Goal: Task Accomplishment & Management: Use online tool/utility

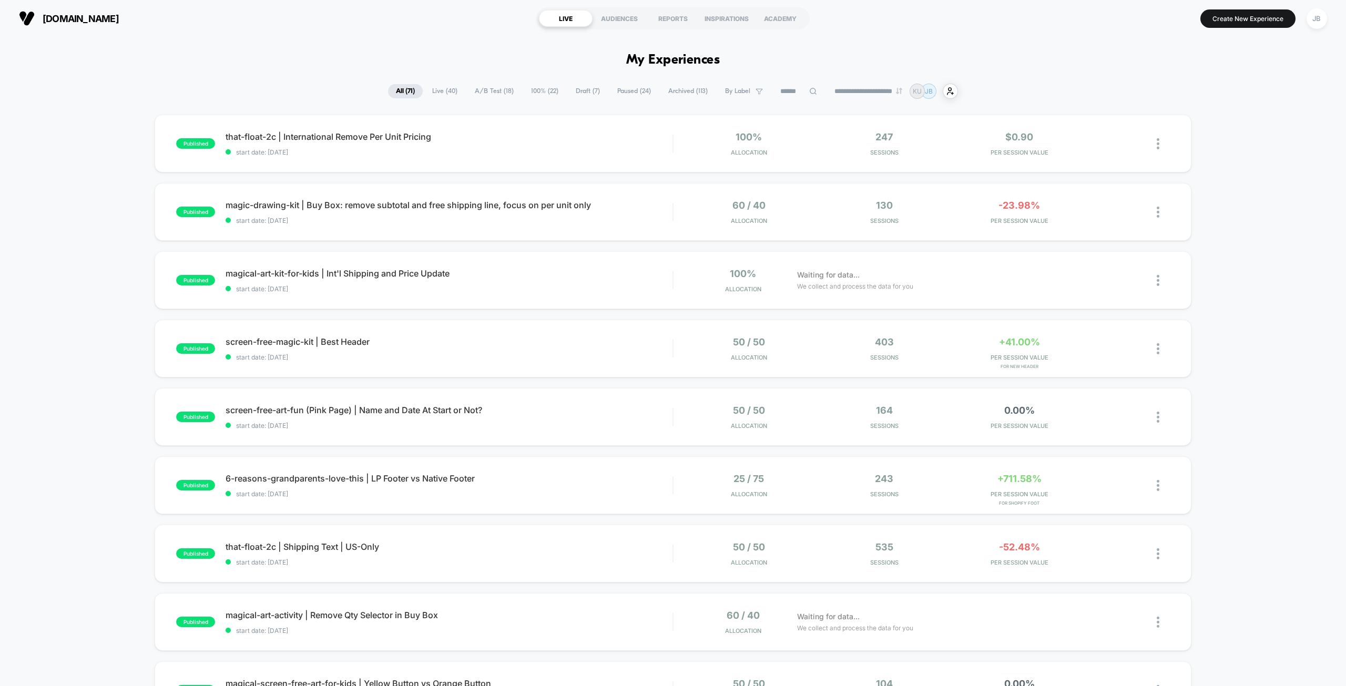
click at [1211, 129] on div "published that-float-2c | International Remove Per Unit Pricing start date: [DA…" at bounding box center [673, 546] width 1346 height 862
click at [1202, 174] on div "published that-float-2c | International Remove Per Unit Pricing start date: [DA…" at bounding box center [673, 546] width 1346 height 862
click at [1224, 121] on div "published that-float-2c | International Remove Per Unit Pricing start date: [DA…" at bounding box center [673, 546] width 1346 height 862
drag, startPoint x: 1225, startPoint y: 216, endPoint x: 1222, endPoint y: 227, distance: 11.0
click at [1225, 218] on div "published that-float-2c | International Remove Per Unit Pricing start date: [DA…" at bounding box center [673, 546] width 1346 height 862
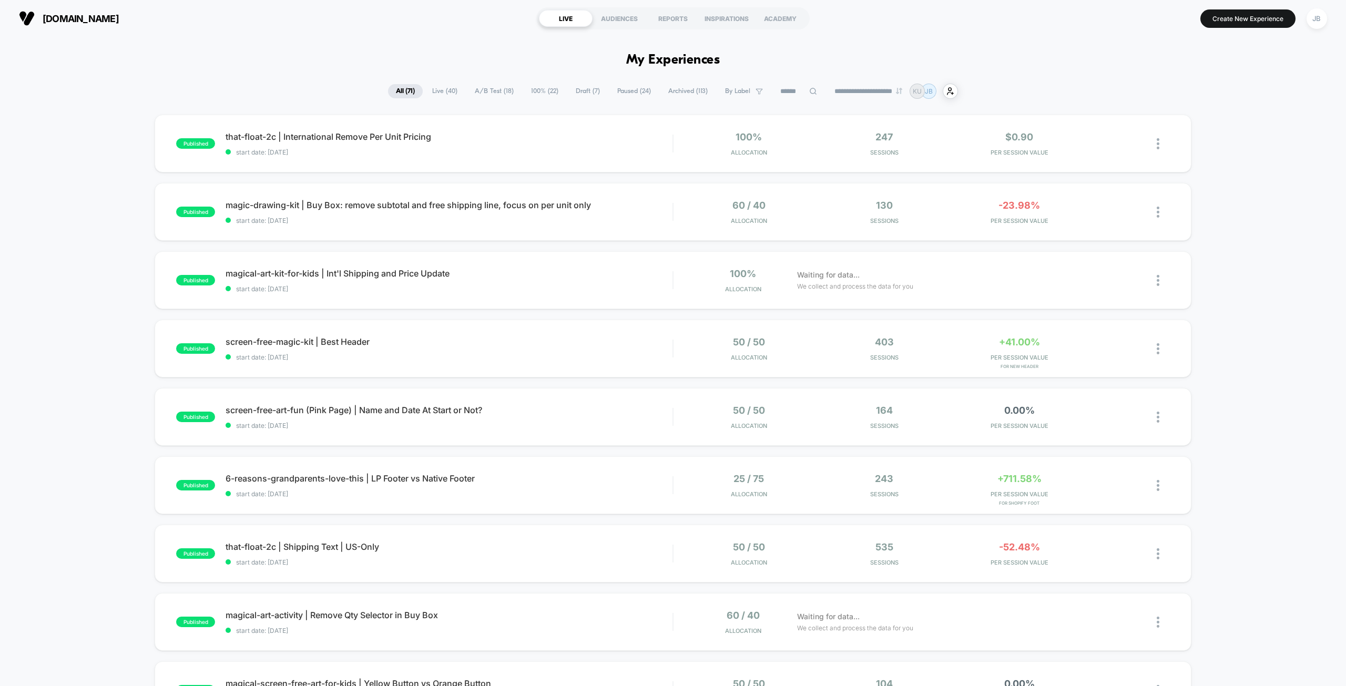
click at [1223, 153] on div "published that-float-2c | International Remove Per Unit Pricing start date: [DA…" at bounding box center [673, 546] width 1346 height 862
click at [482, 89] on span "A/B Test ( 18 )" at bounding box center [494, 91] width 55 height 14
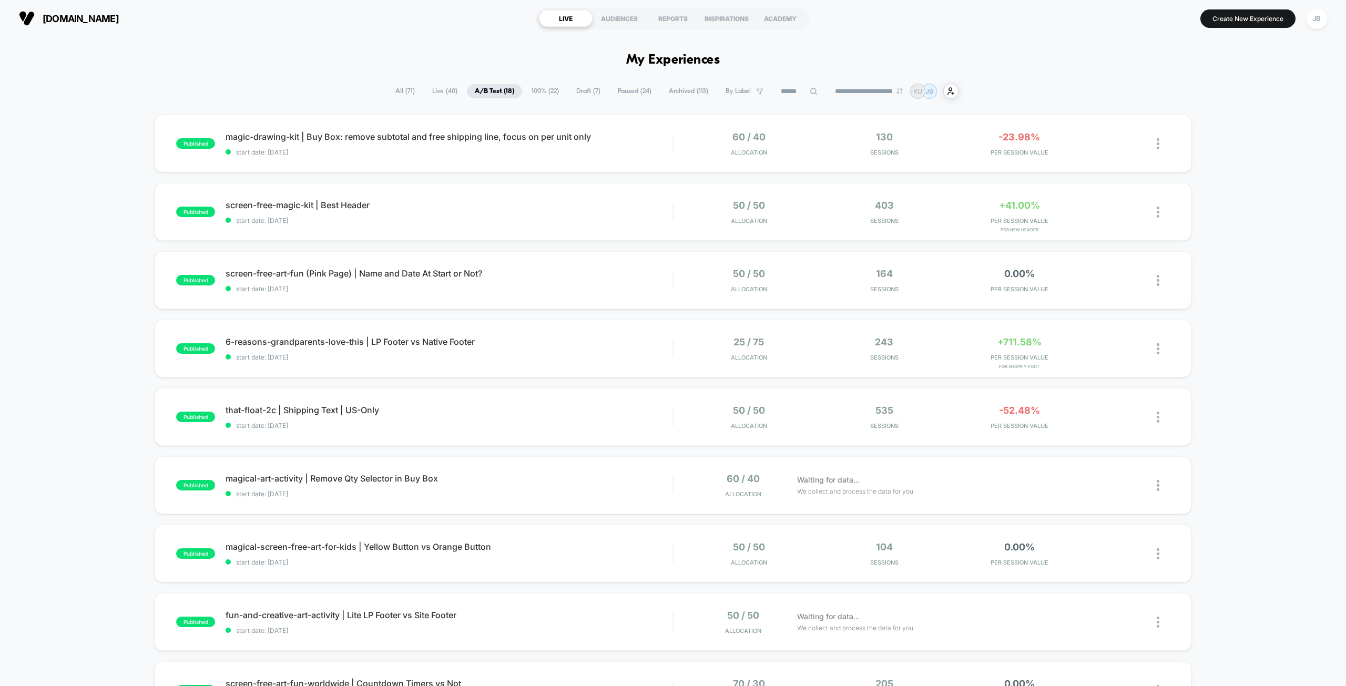
click at [1219, 144] on div "published magic-drawing-kit | Buy Box: remove subtotal and free shipping line, …" at bounding box center [673, 546] width 1346 height 862
click at [1019, 414] on span "-52.48%" at bounding box center [1019, 410] width 41 height 11
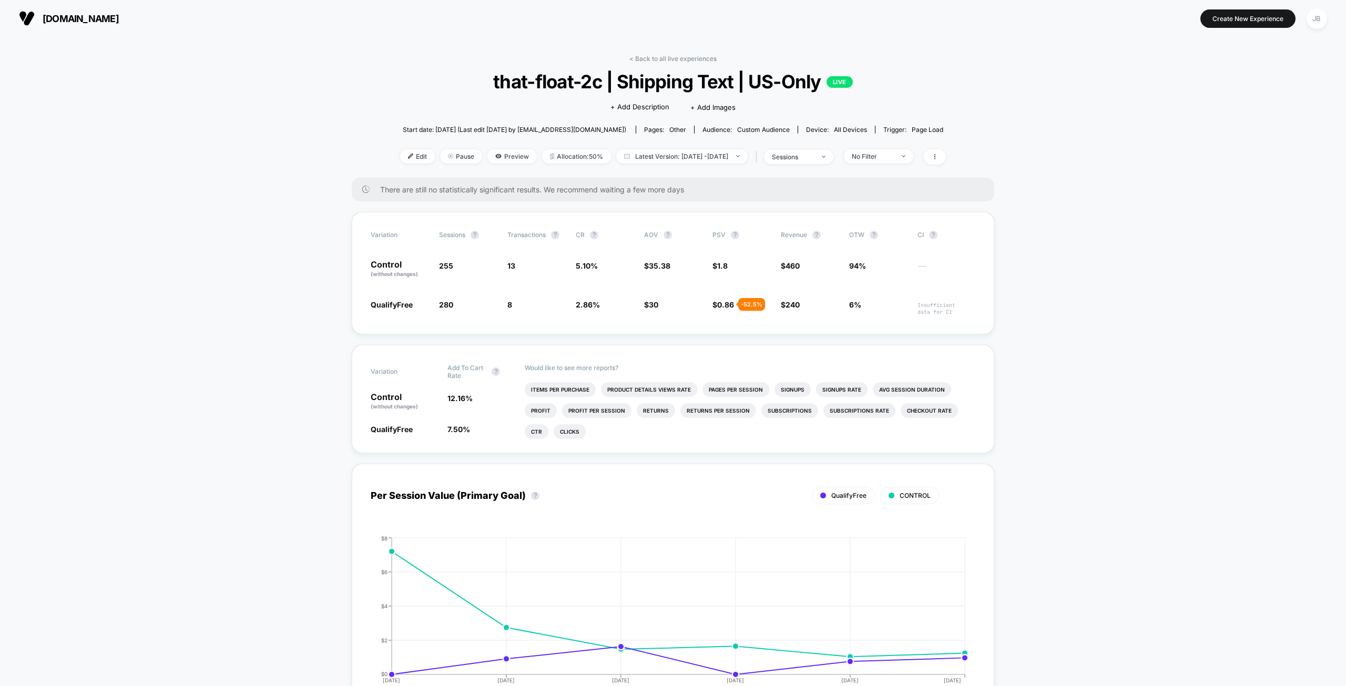
click at [443, 155] on span "Pause" at bounding box center [461, 156] width 42 height 14
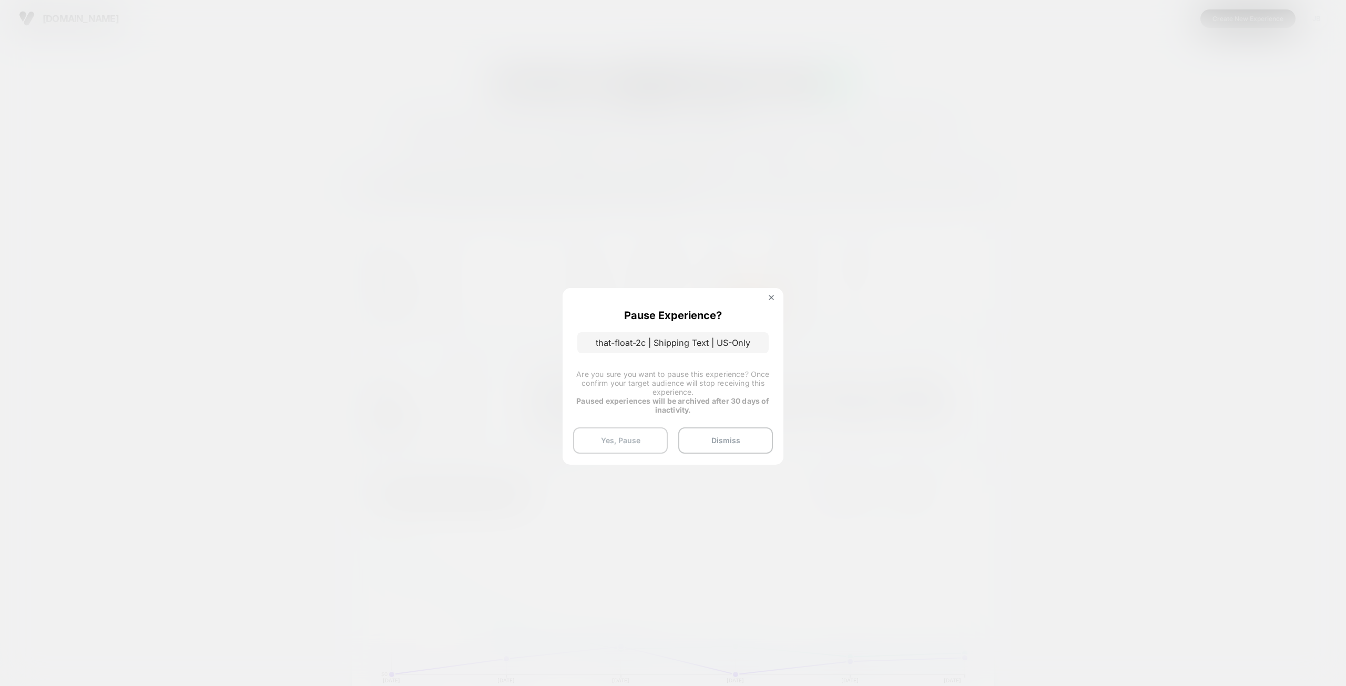
click at [619, 443] on button "Yes, Pause" at bounding box center [620, 440] width 95 height 26
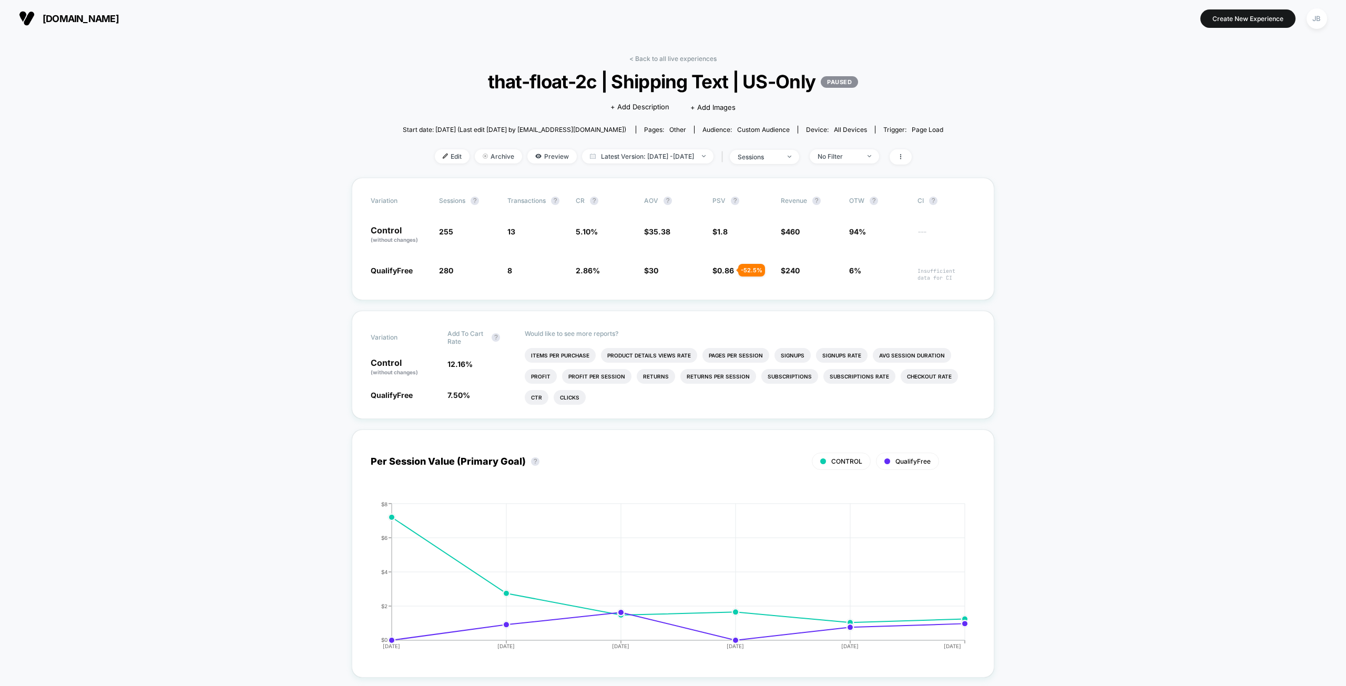
click at [663, 59] on link "< Back to all live experiences" at bounding box center [672, 59] width 87 height 8
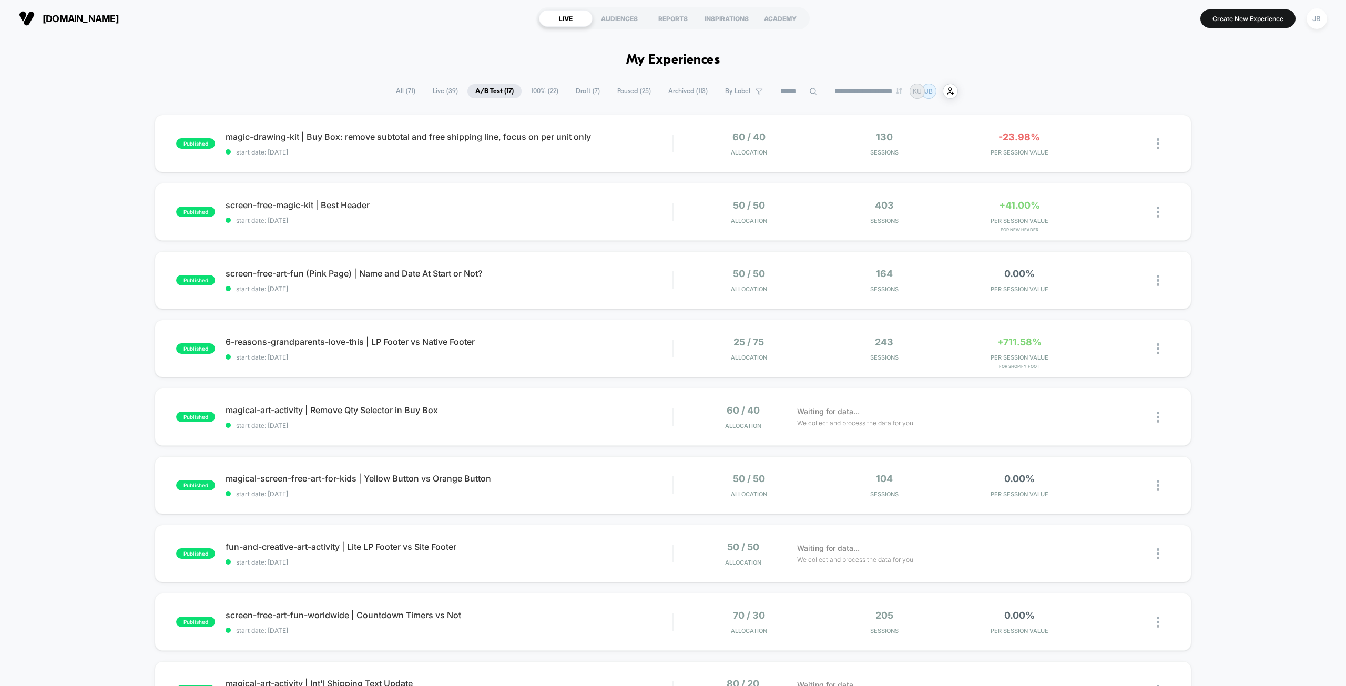
click at [1207, 150] on div "published magic-drawing-kit | Buy Box: remove subtotal and free shipping line, …" at bounding box center [673, 546] width 1346 height 862
click at [1017, 218] on span "PER SESSION VALUE" at bounding box center [1019, 220] width 130 height 7
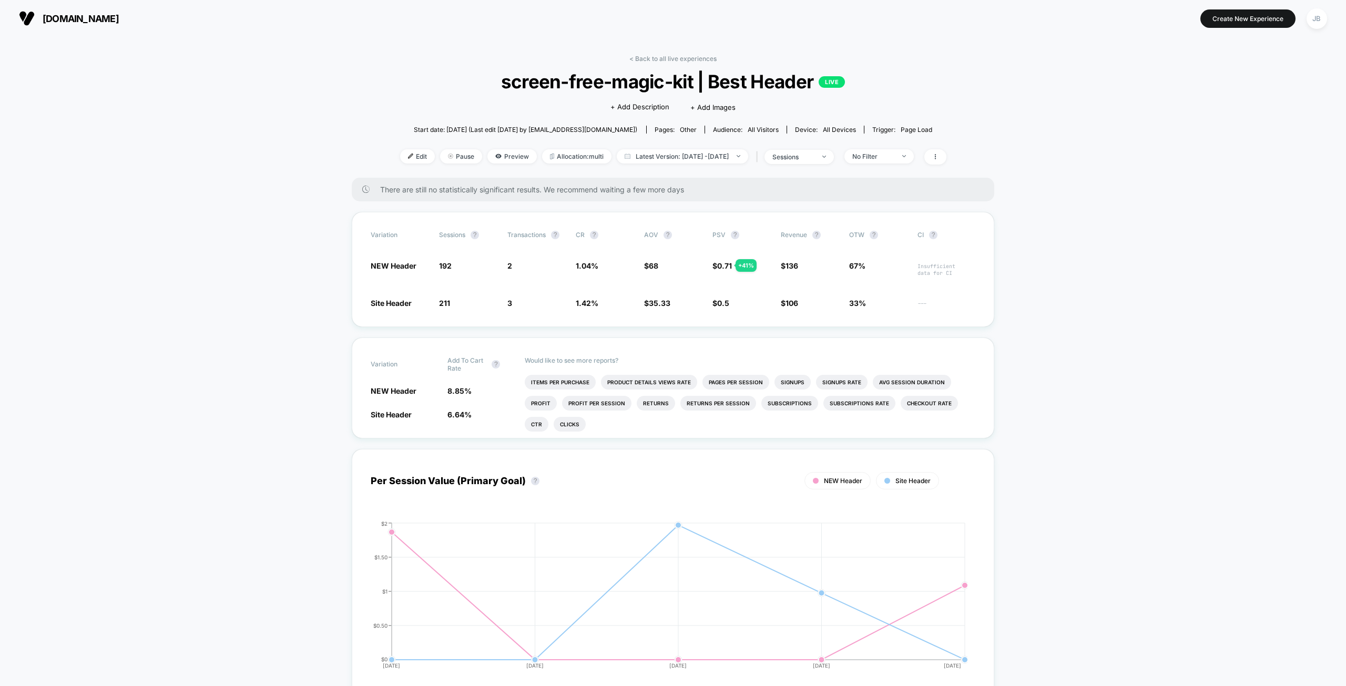
click at [679, 153] on span "Latest Version: [DATE] - [DATE]" at bounding box center [682, 156] width 131 height 14
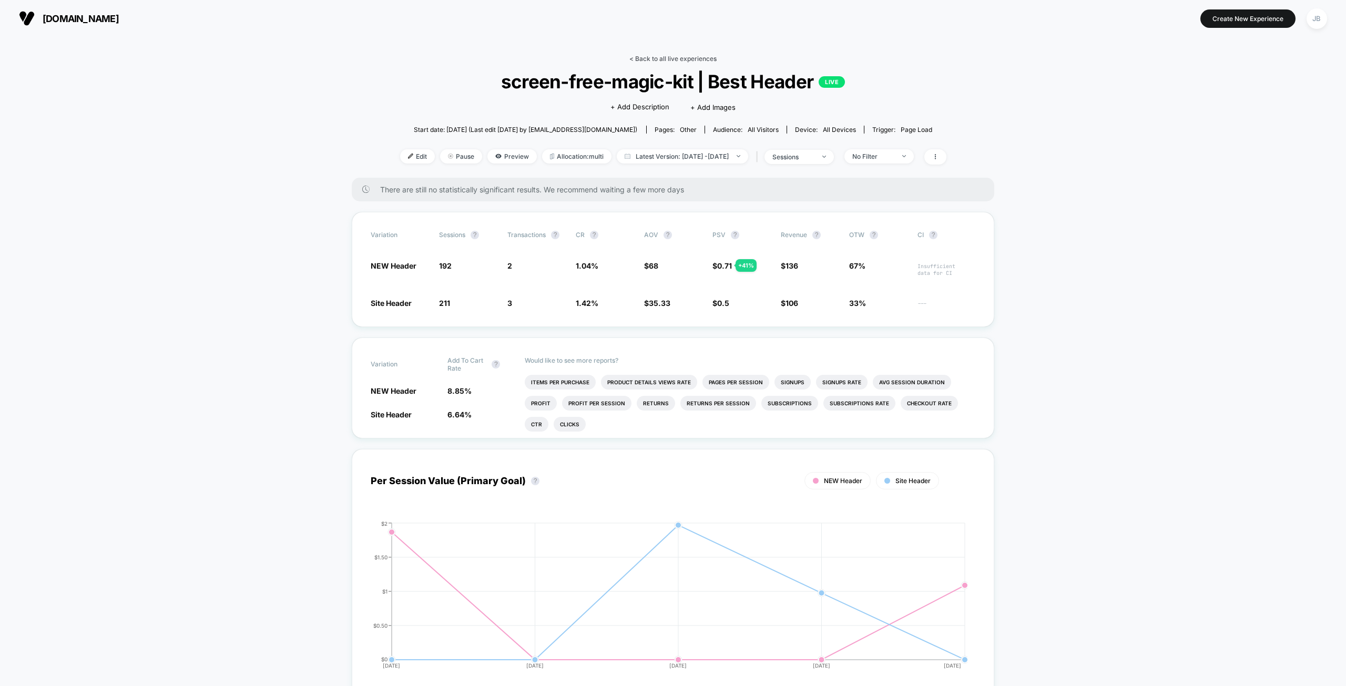
click at [680, 59] on link "< Back to all live experiences" at bounding box center [672, 59] width 87 height 8
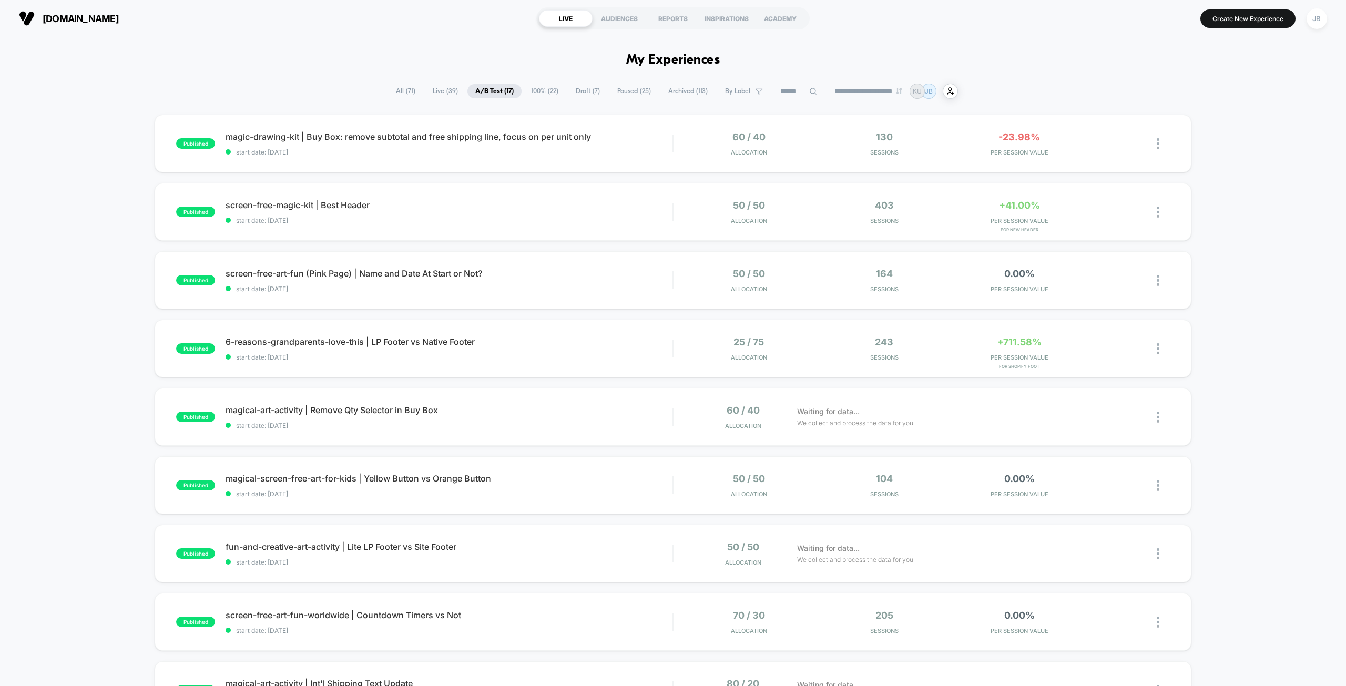
click at [1264, 179] on div "published magic-drawing-kit | Buy Box: remove subtotal and free shipping line, …" at bounding box center [673, 546] width 1346 height 862
click at [1024, 282] on div "0.00% PER SESSION VALUE" at bounding box center [1019, 280] width 130 height 25
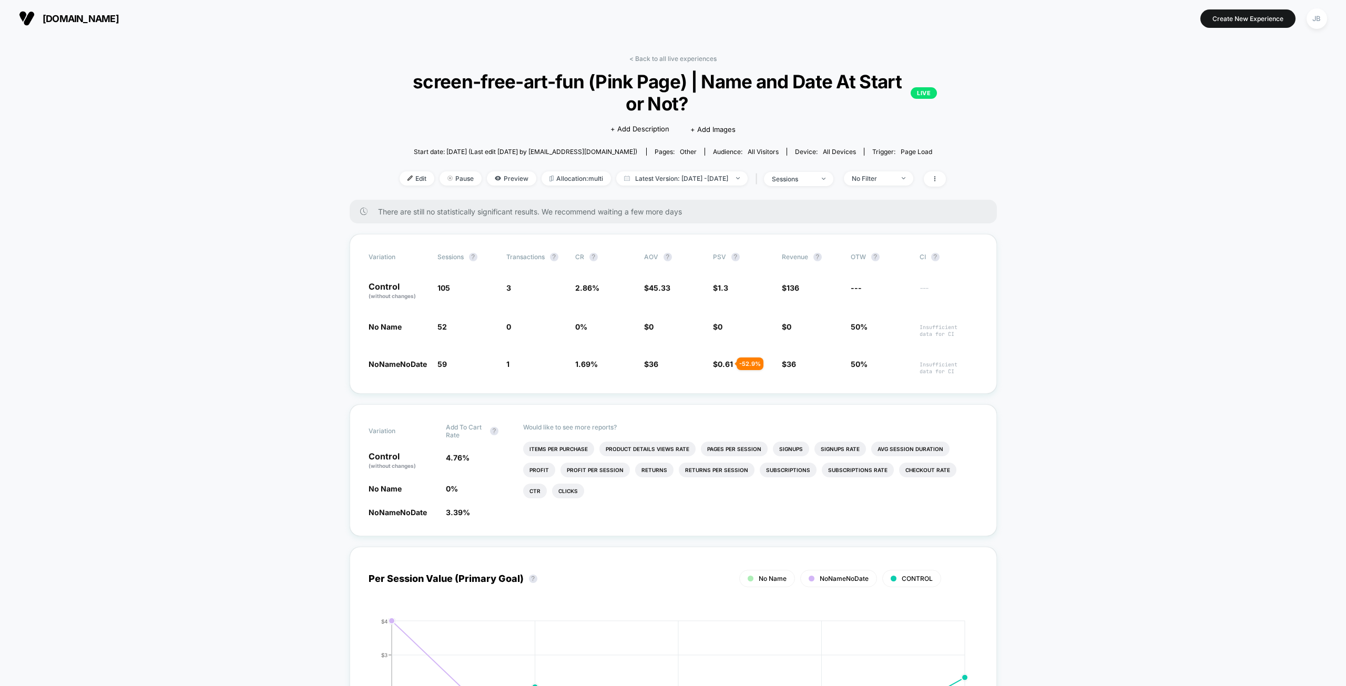
click at [444, 178] on span "Pause" at bounding box center [460, 178] width 42 height 14
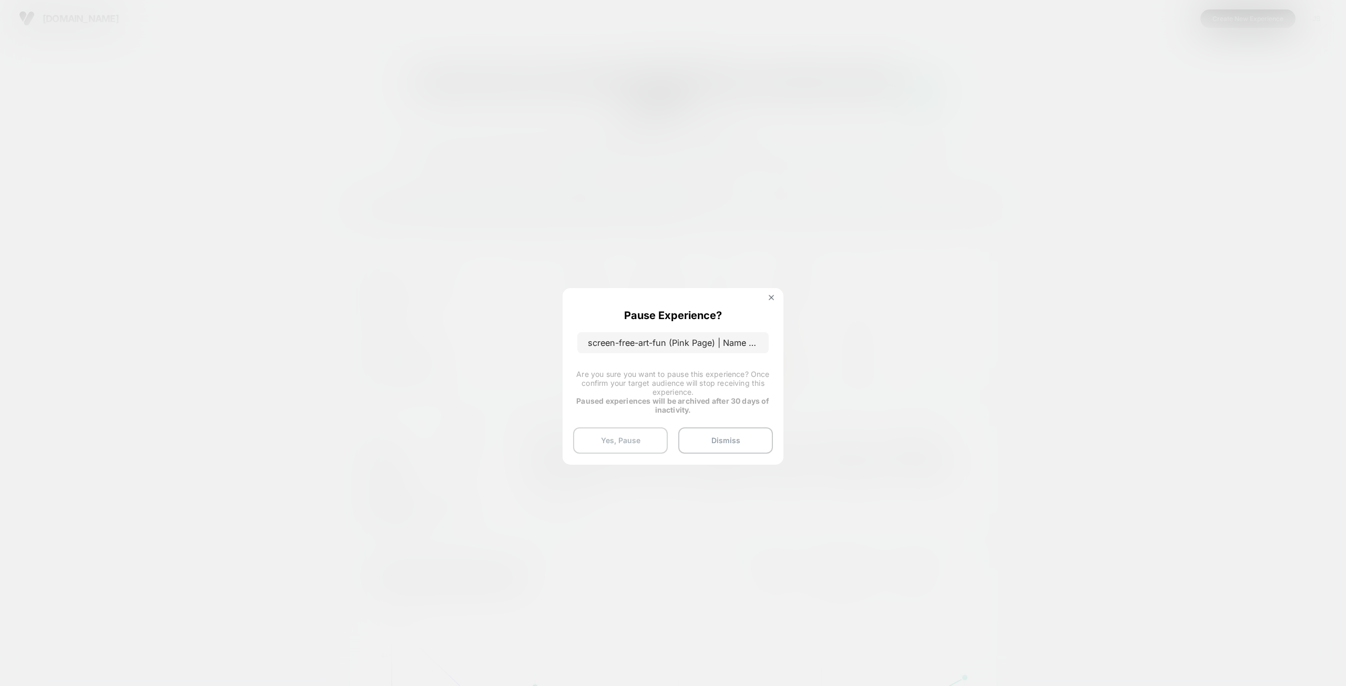
click at [628, 441] on button "Yes, Pause" at bounding box center [620, 440] width 95 height 26
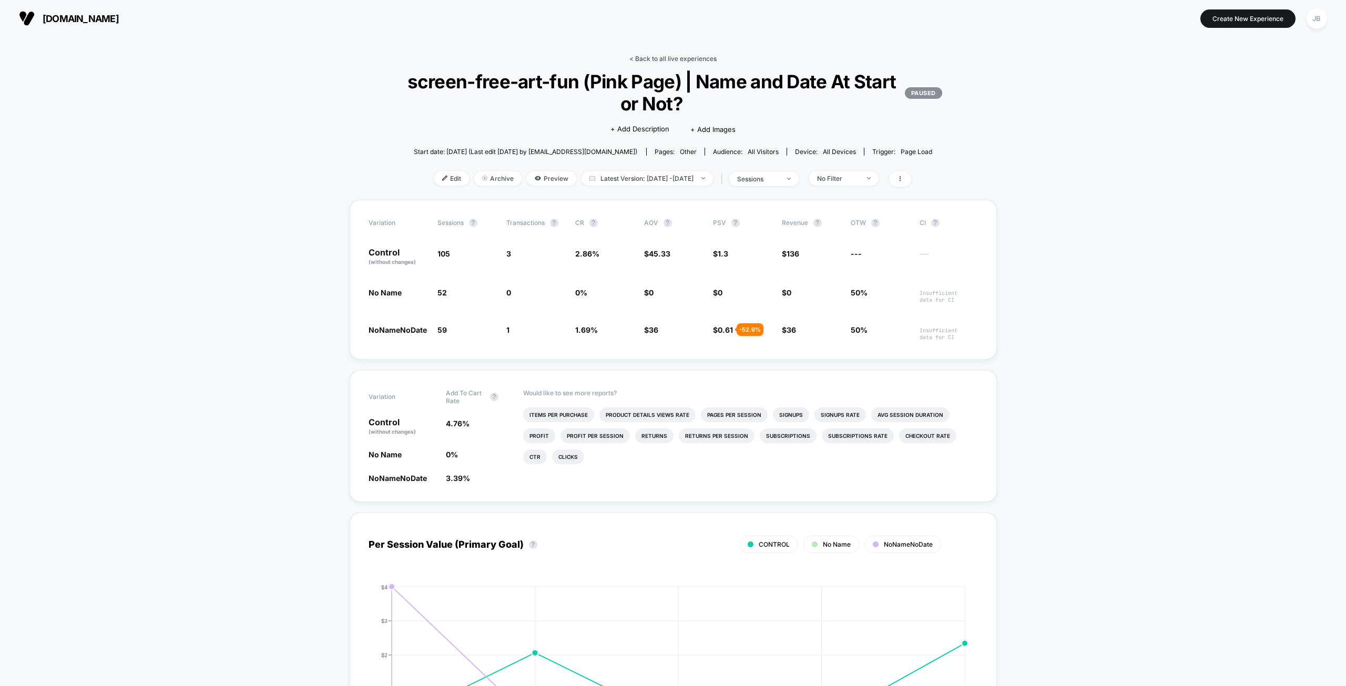
click at [668, 57] on link "< Back to all live experiences" at bounding box center [672, 59] width 87 height 8
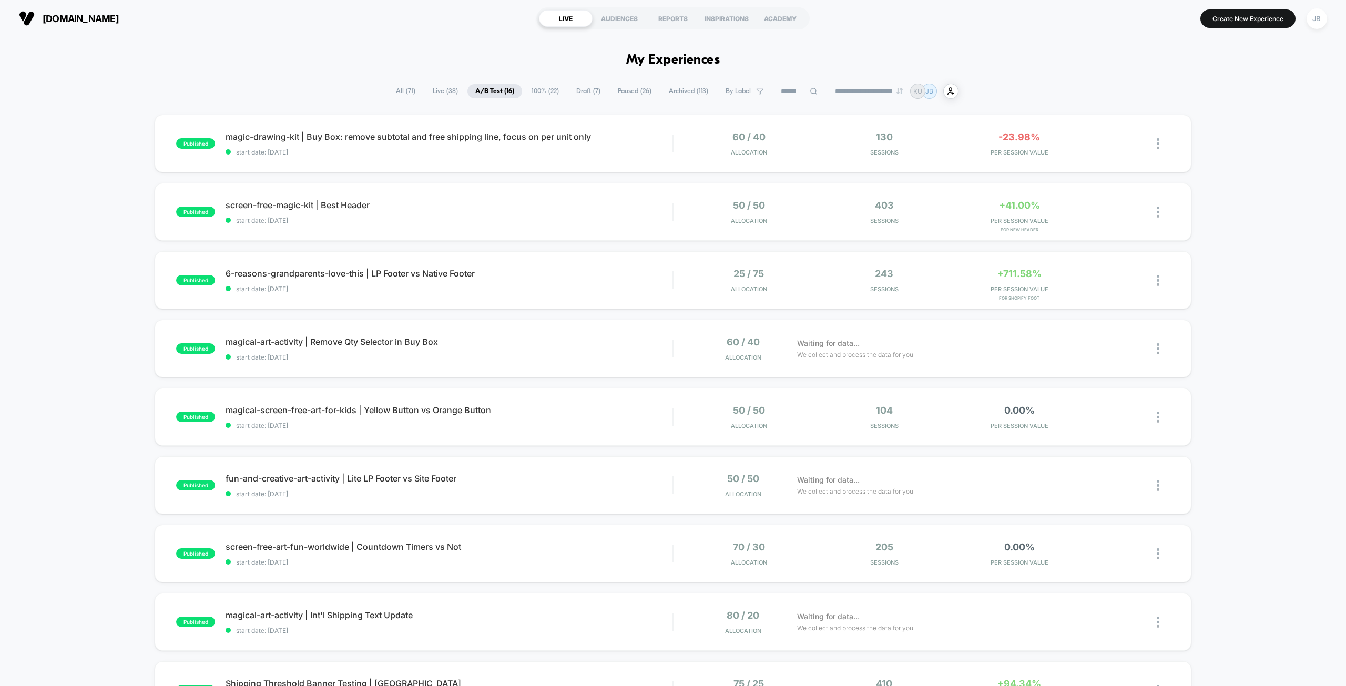
click at [1210, 149] on div "published magic-drawing-kit | Buy Box: remove subtotal and free shipping line, …" at bounding box center [673, 546] width 1346 height 862
click at [1009, 421] on div "0.00% PER SESSION VALUE" at bounding box center [1019, 417] width 130 height 25
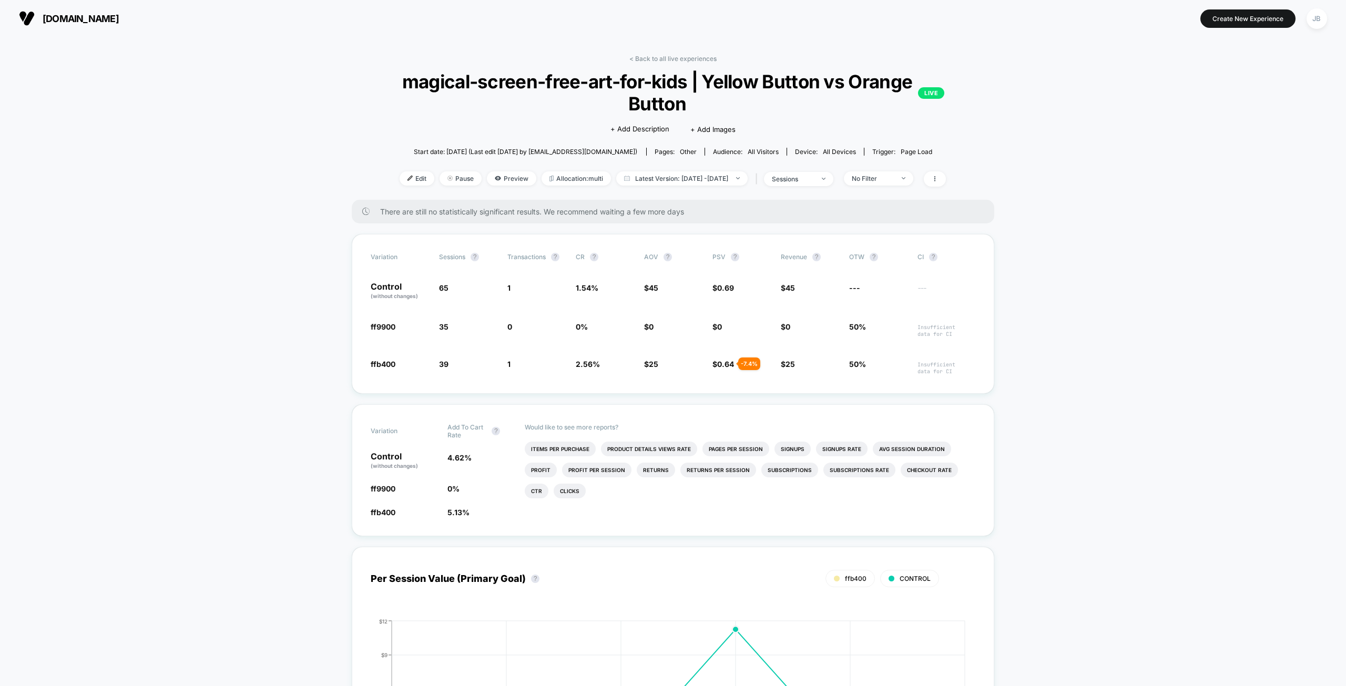
click at [680, 56] on link "< Back to all live experiences" at bounding box center [672, 59] width 87 height 8
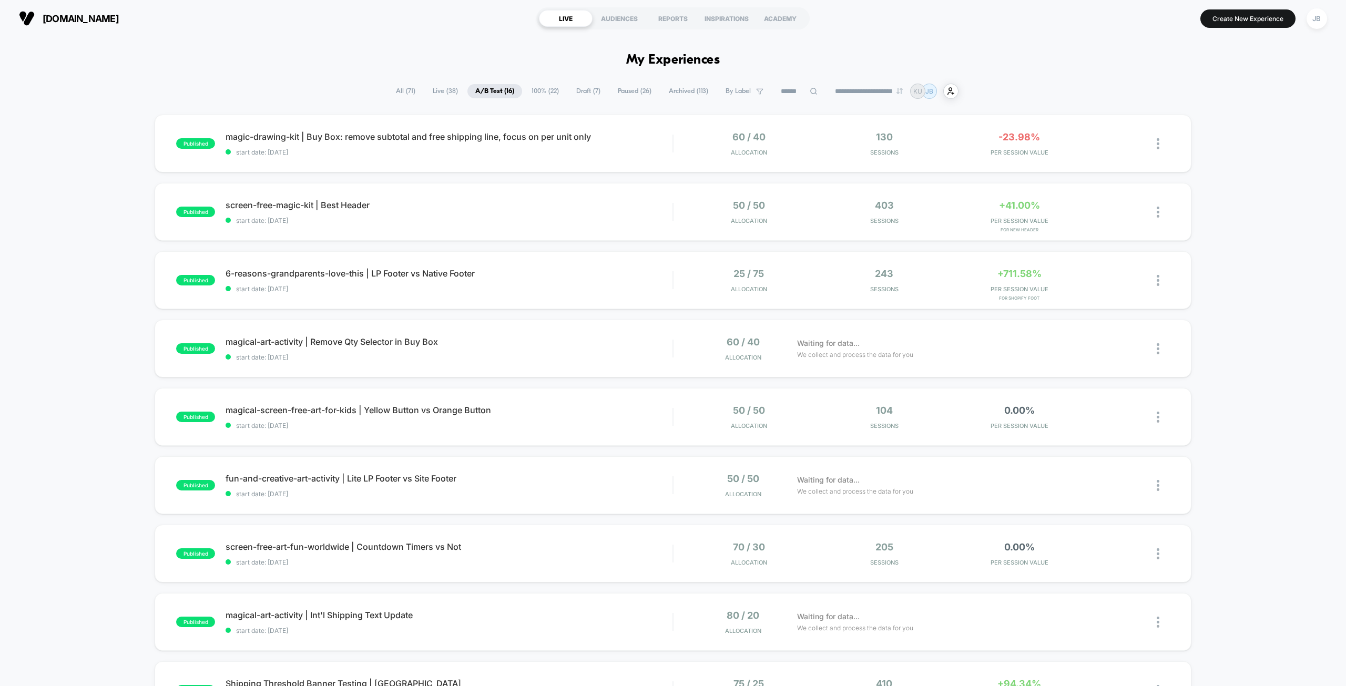
click at [1214, 158] on div "published magic-drawing-kit | Buy Box: remove subtotal and free shipping line, …" at bounding box center [673, 546] width 1346 height 862
click at [1015, 549] on span "0.00%" at bounding box center [1019, 546] width 30 height 11
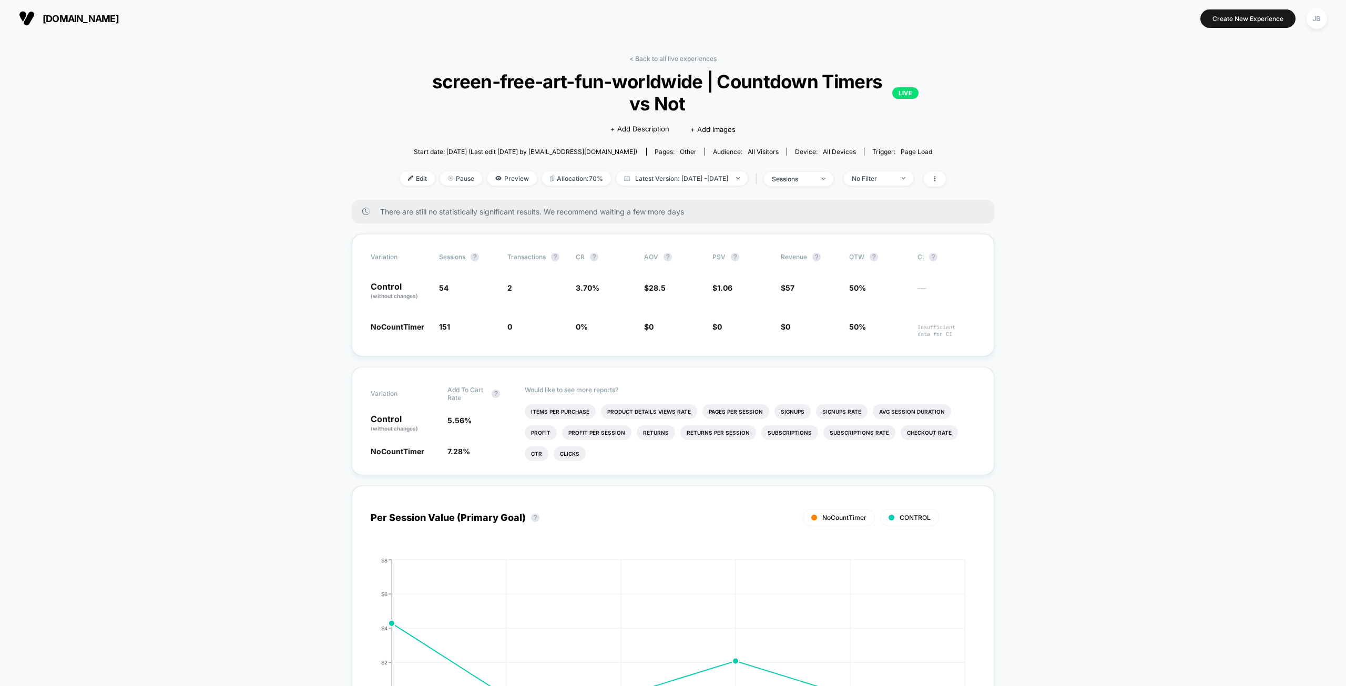
click at [563, 178] on span "Allocation: 70%" at bounding box center [576, 178] width 69 height 14
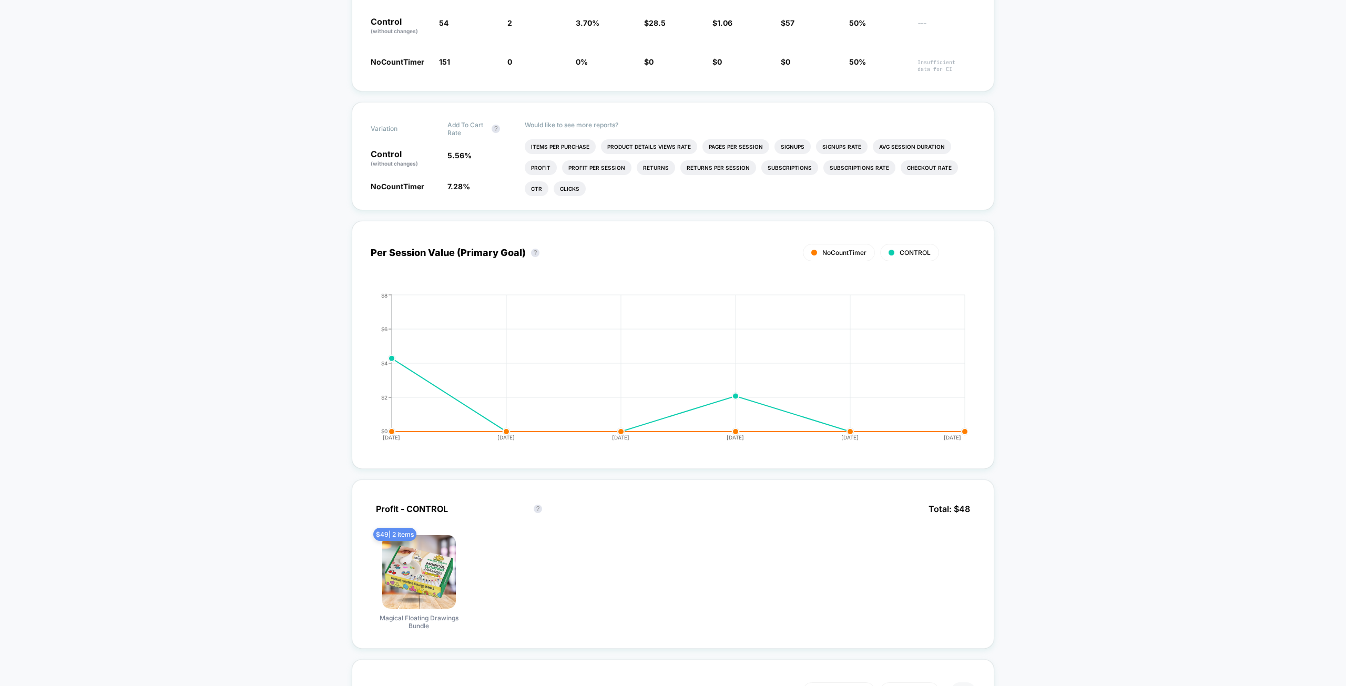
scroll to position [368, 0]
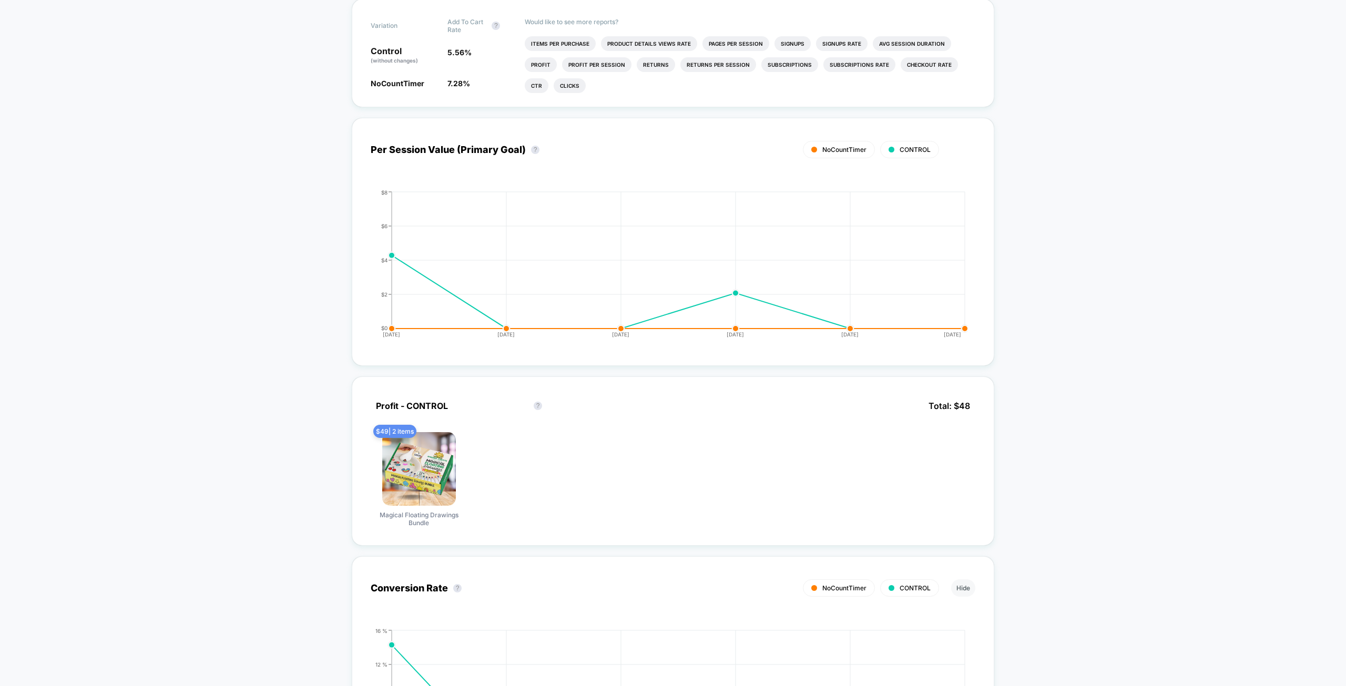
click at [1074, 273] on div "< Back to all live experiences screen-free-art-fun-worldwide | Countdown Timers…" at bounding box center [673, 689] width 1346 height 2040
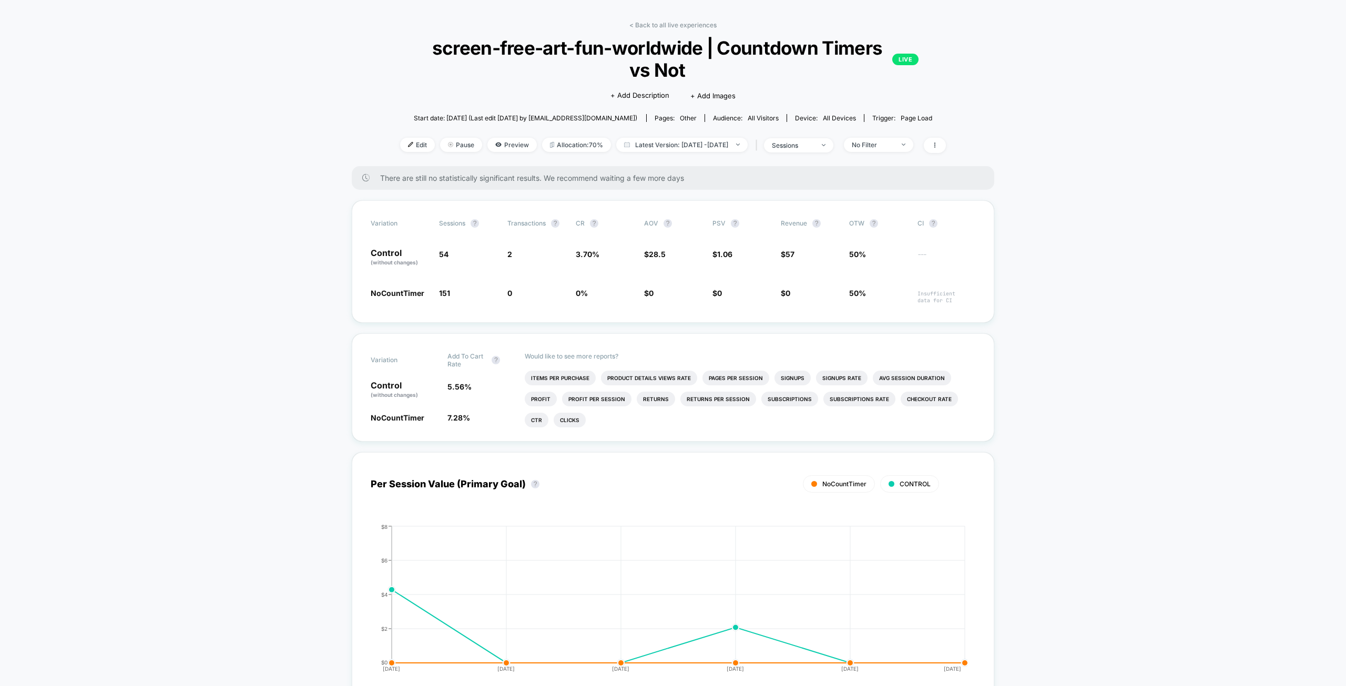
scroll to position [0, 0]
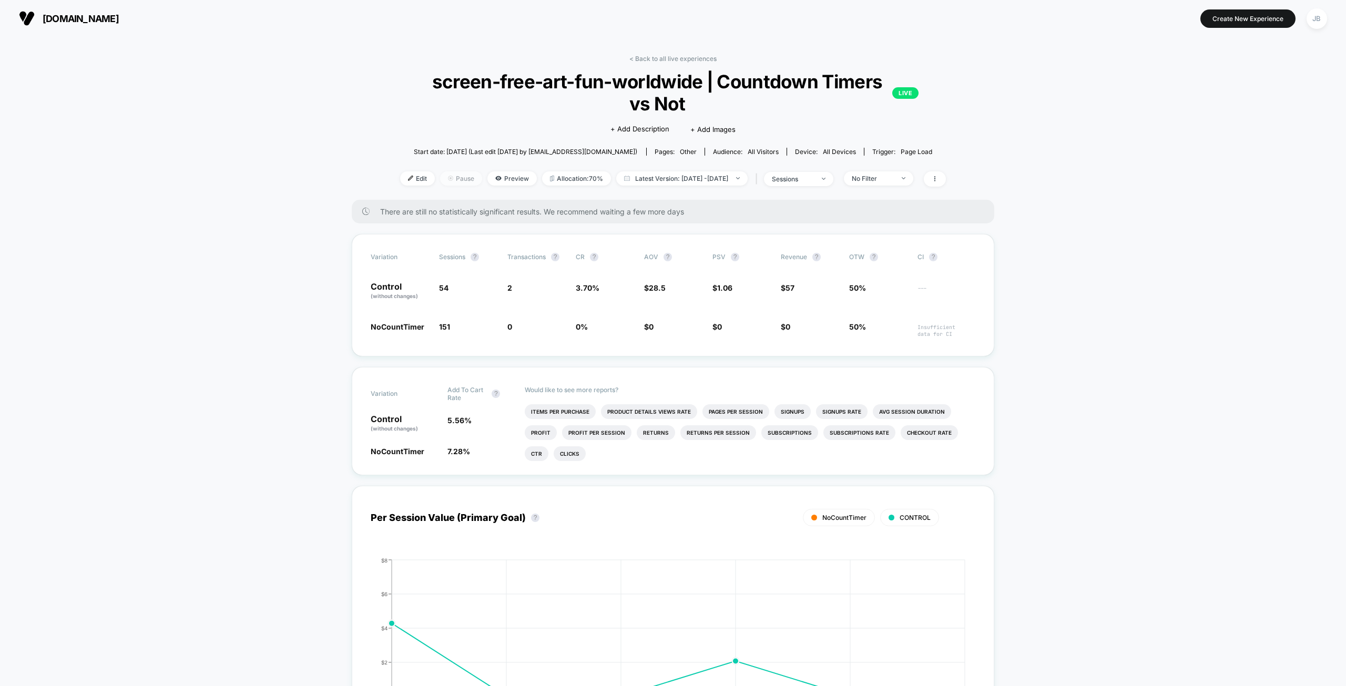
click at [442, 177] on span "Pause" at bounding box center [461, 178] width 42 height 14
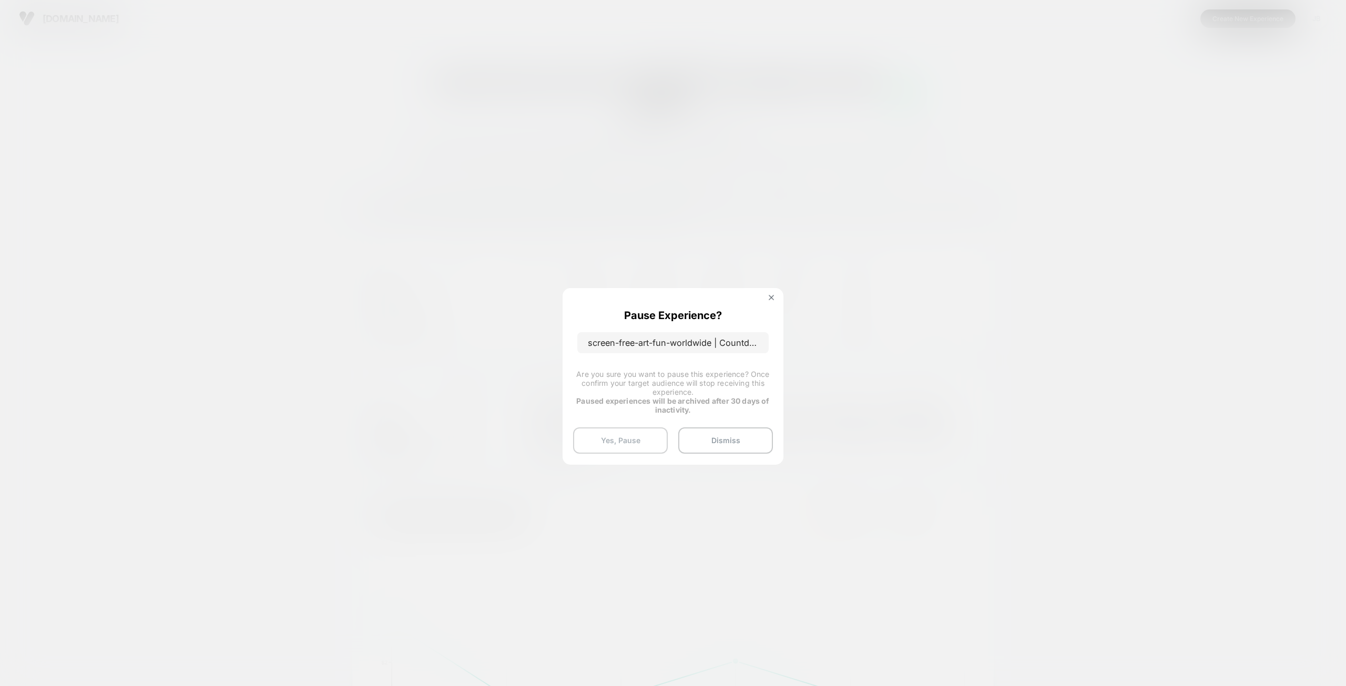
click at [636, 438] on button "Yes, Pause" at bounding box center [620, 440] width 95 height 26
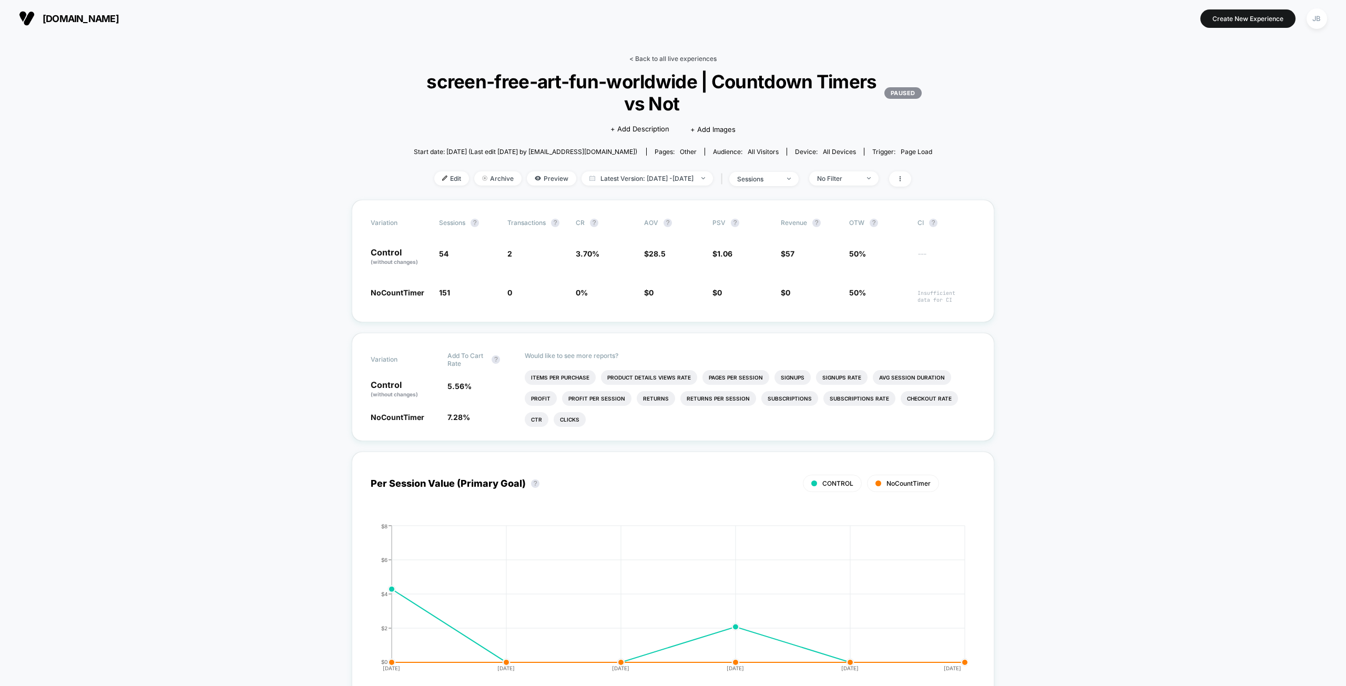
click at [674, 58] on link "< Back to all live experiences" at bounding box center [672, 59] width 87 height 8
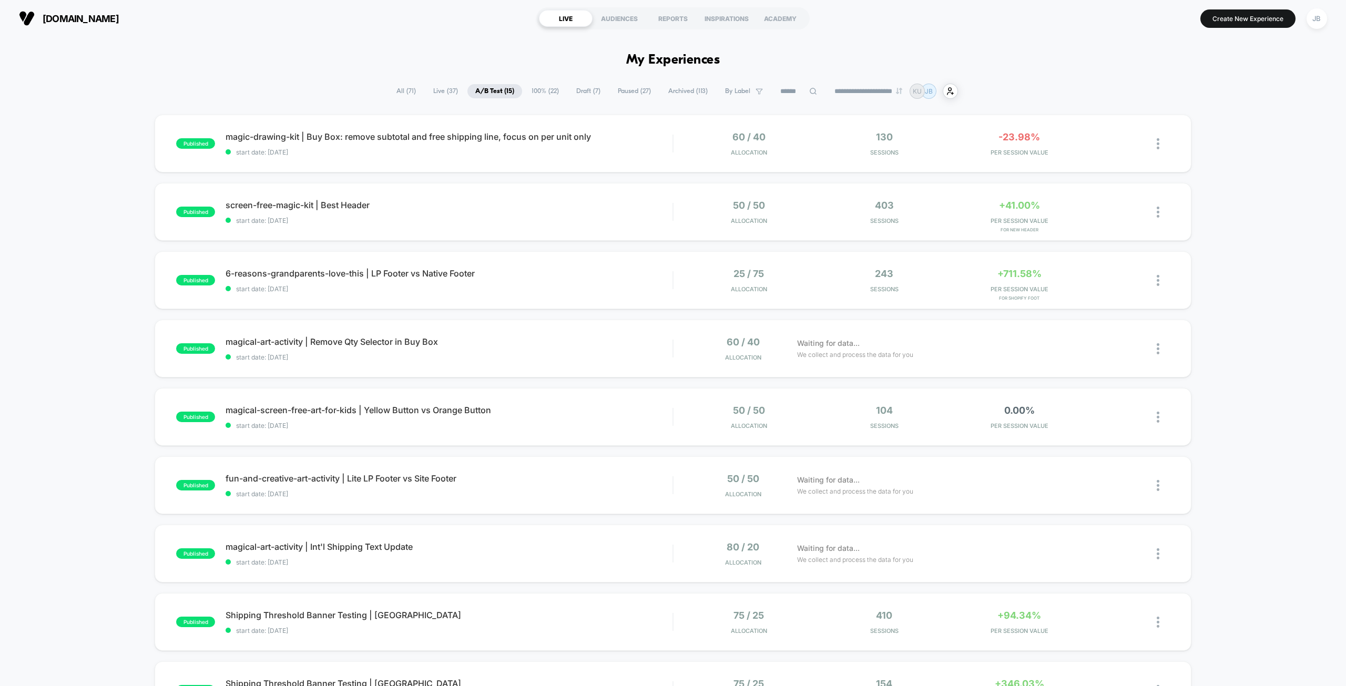
click at [1220, 153] on div "published magic-drawing-kit | Buy Box: remove subtotal and free shipping line, …" at bounding box center [673, 546] width 1346 height 862
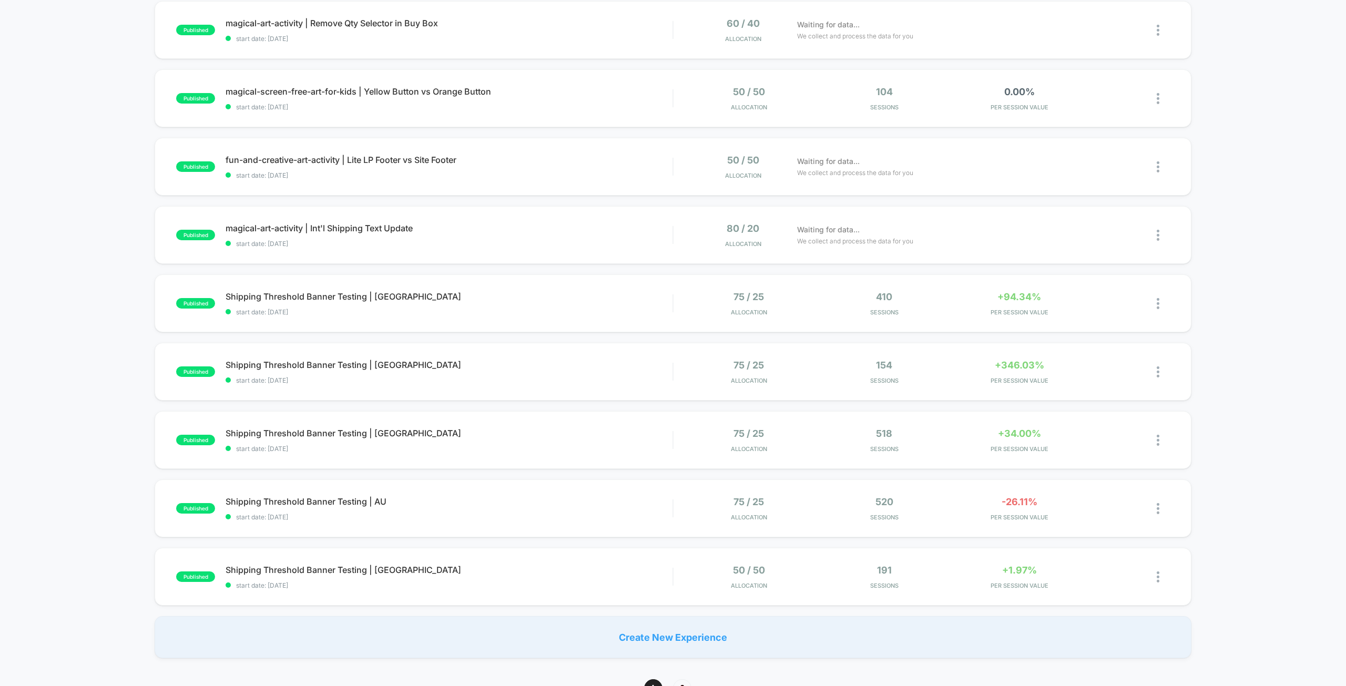
scroll to position [368, 0]
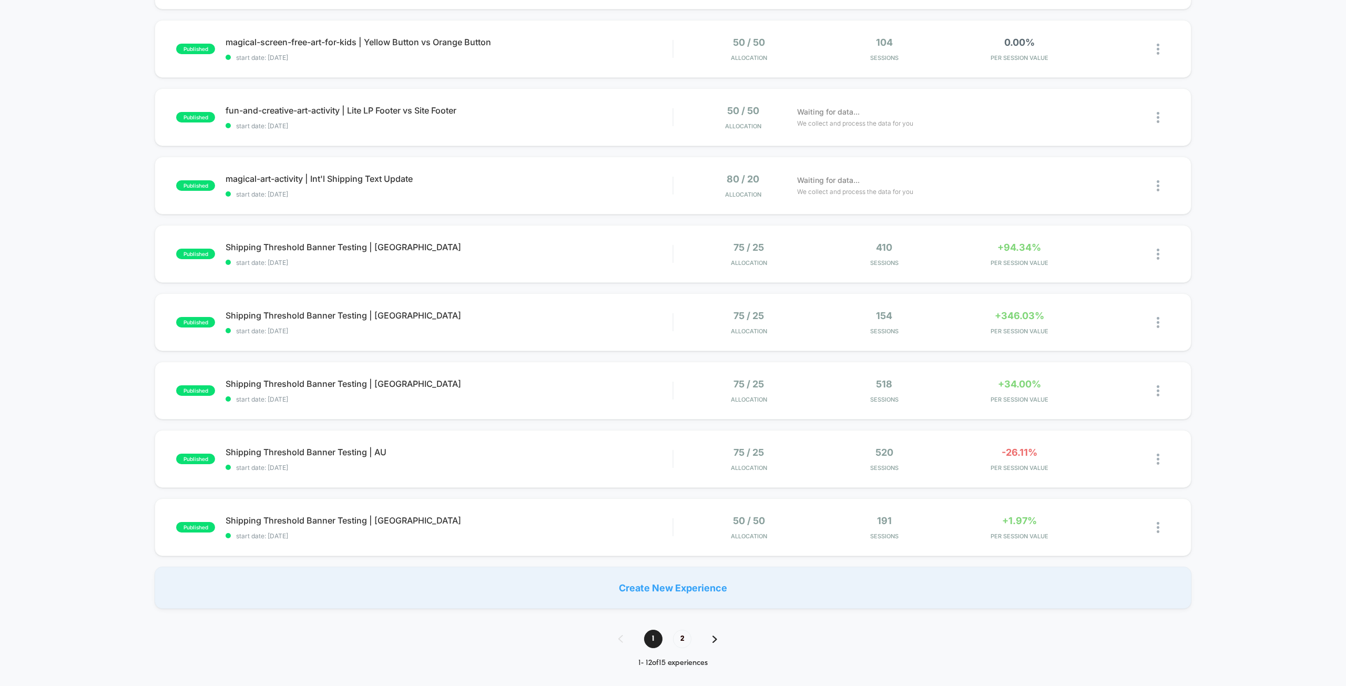
click at [1219, 212] on div "published magic-drawing-kit | Buy Box: remove subtotal and free shipping line, …" at bounding box center [673, 178] width 1346 height 862
click at [684, 639] on span "2" at bounding box center [682, 639] width 18 height 18
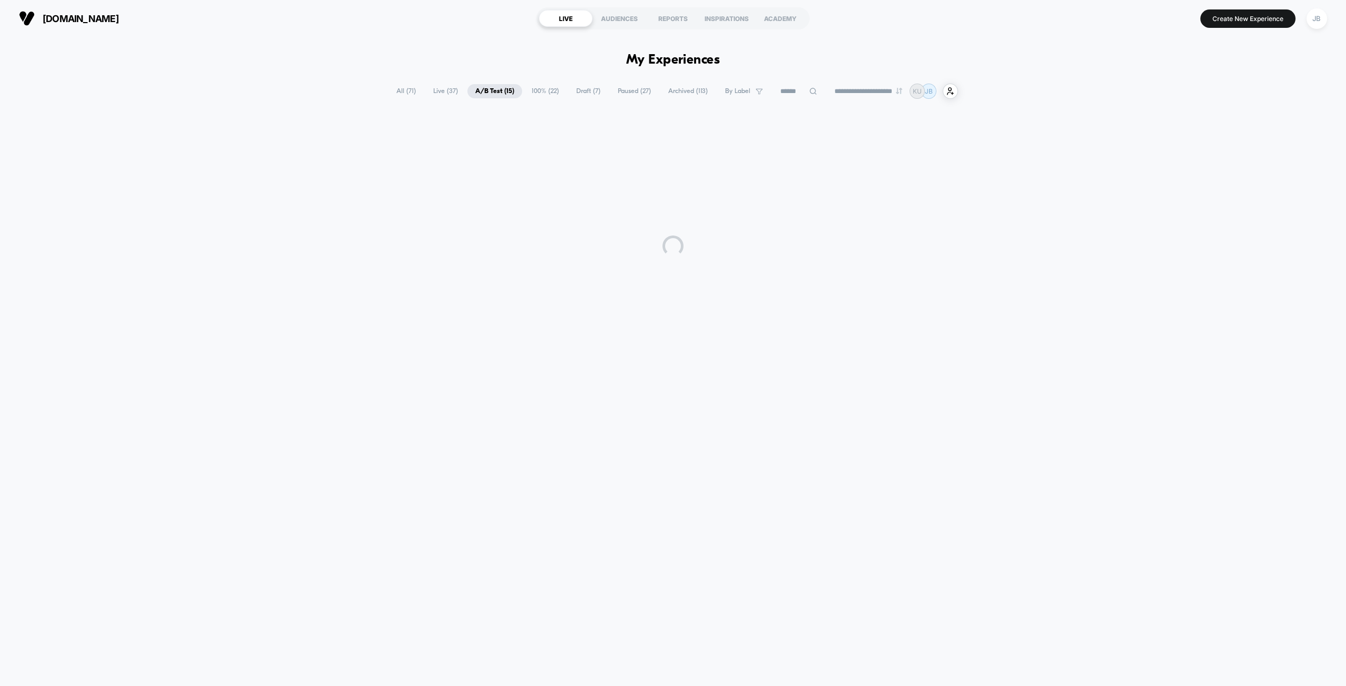
scroll to position [0, 0]
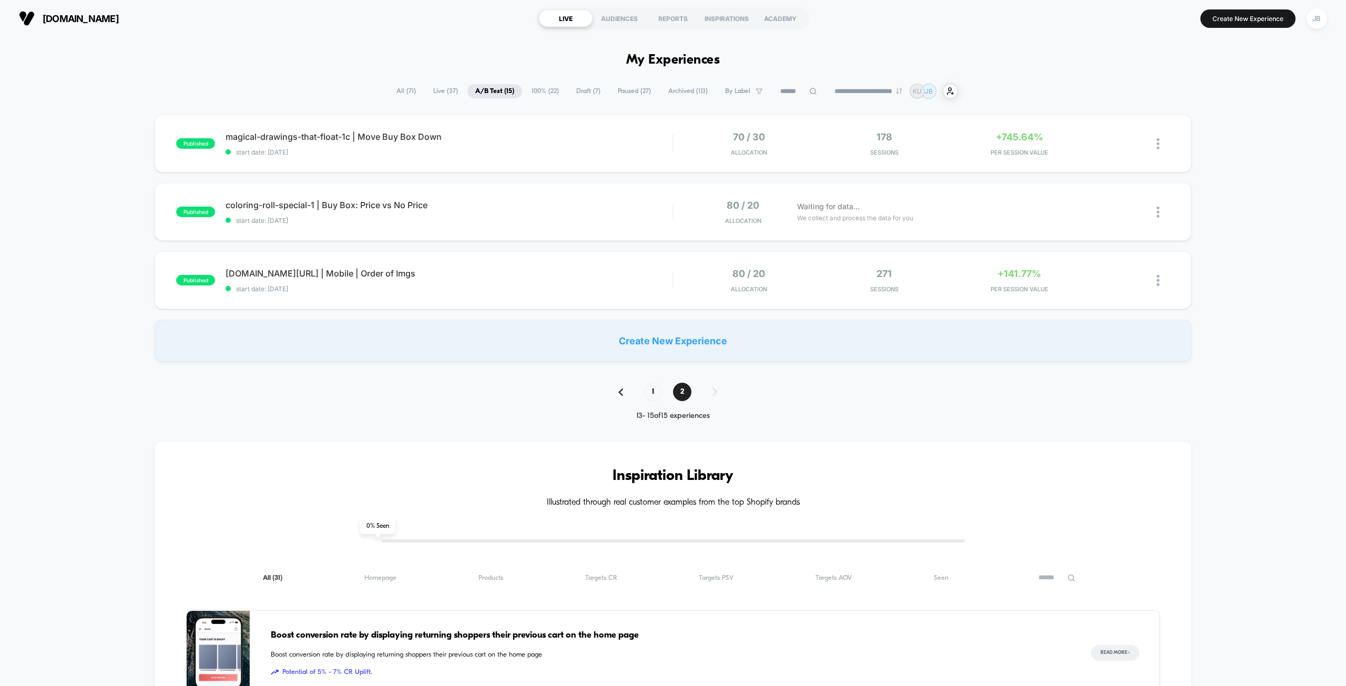
click at [1217, 153] on div "published magical-drawings-that-float-1c | Move Buy Box Down start date: [DATE]…" at bounding box center [673, 238] width 1346 height 247
click at [1213, 178] on div "published magical-drawings-that-float-1c | Move Buy Box Down start date: [DATE]…" at bounding box center [673, 238] width 1346 height 247
click at [1212, 231] on div "published magical-drawings-that-float-1c | Move Buy Box Down start date: [DATE]…" at bounding box center [673, 238] width 1346 height 247
click at [1212, 251] on div "published magical-drawings-that-float-1c | Move Buy Box Down start date: [DATE]…" at bounding box center [673, 238] width 1346 height 247
drag, startPoint x: 1221, startPoint y: 208, endPoint x: 1226, endPoint y: 284, distance: 76.4
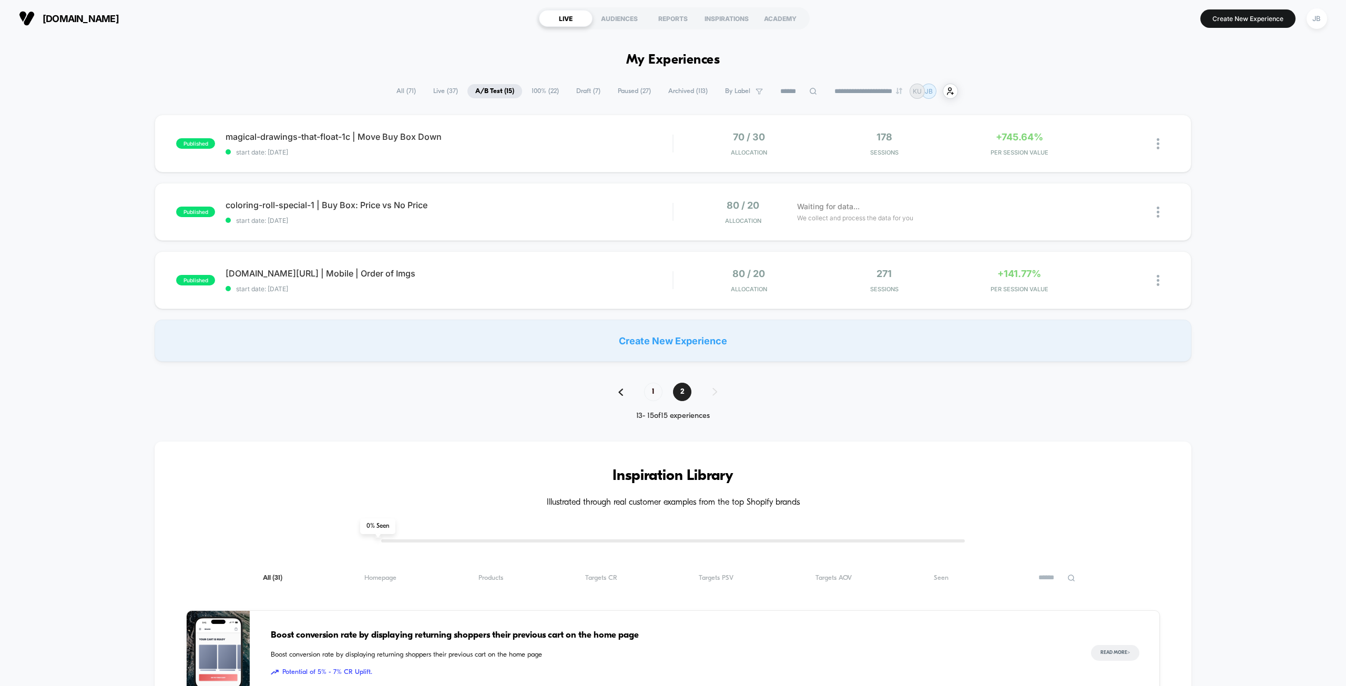
click at [1222, 215] on div "published magical-drawings-that-float-1c | Move Buy Box Down start date: [DATE]…" at bounding box center [673, 238] width 1346 height 247
click at [1225, 284] on div "published magical-drawings-that-float-1c | Move Buy Box Down start date: [DATE]…" at bounding box center [673, 238] width 1346 height 247
click at [1217, 313] on div "published magical-drawings-that-float-1c | Move Buy Box Down start date: [DATE]…" at bounding box center [673, 238] width 1346 height 247
click at [1218, 275] on div "published magical-drawings-that-float-1c | Move Buy Box Down start date: [DATE]…" at bounding box center [673, 238] width 1346 height 247
click at [1215, 152] on div "published magical-drawings-that-float-1c | Move Buy Box Down start date: [DATE]…" at bounding box center [673, 238] width 1346 height 247
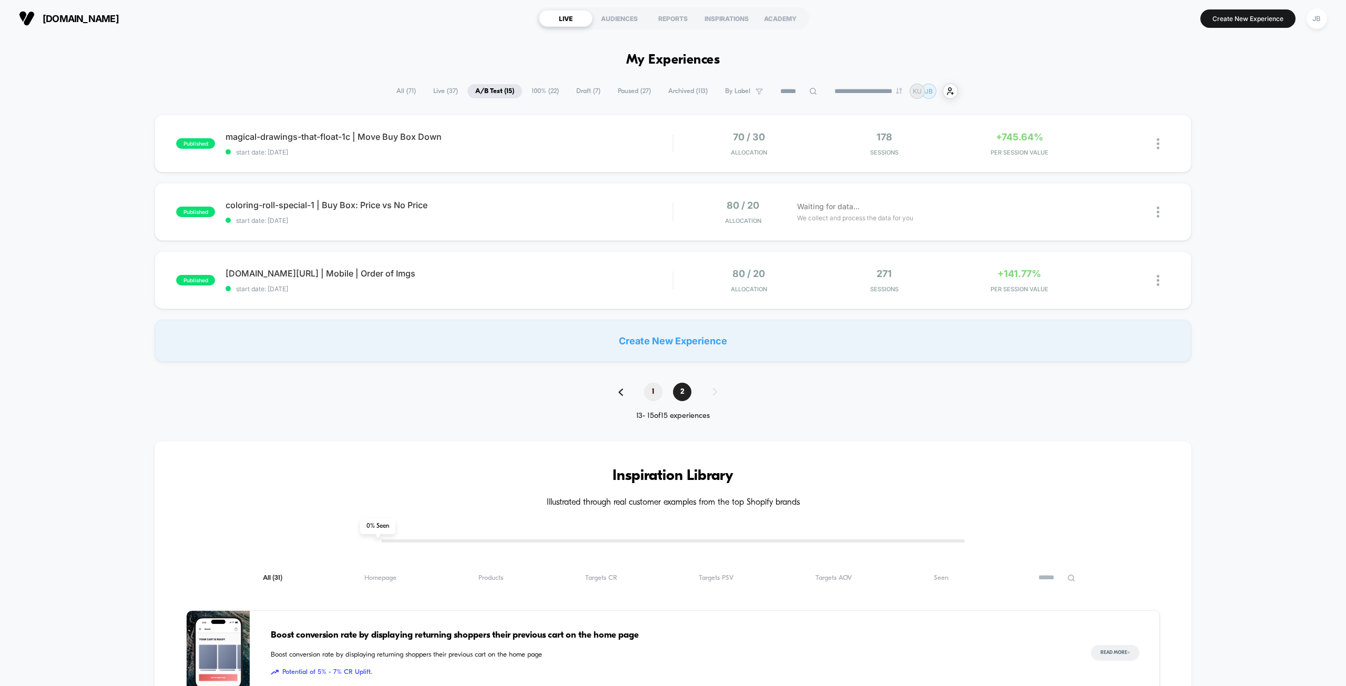
click at [651, 391] on span "1" at bounding box center [653, 392] width 18 height 18
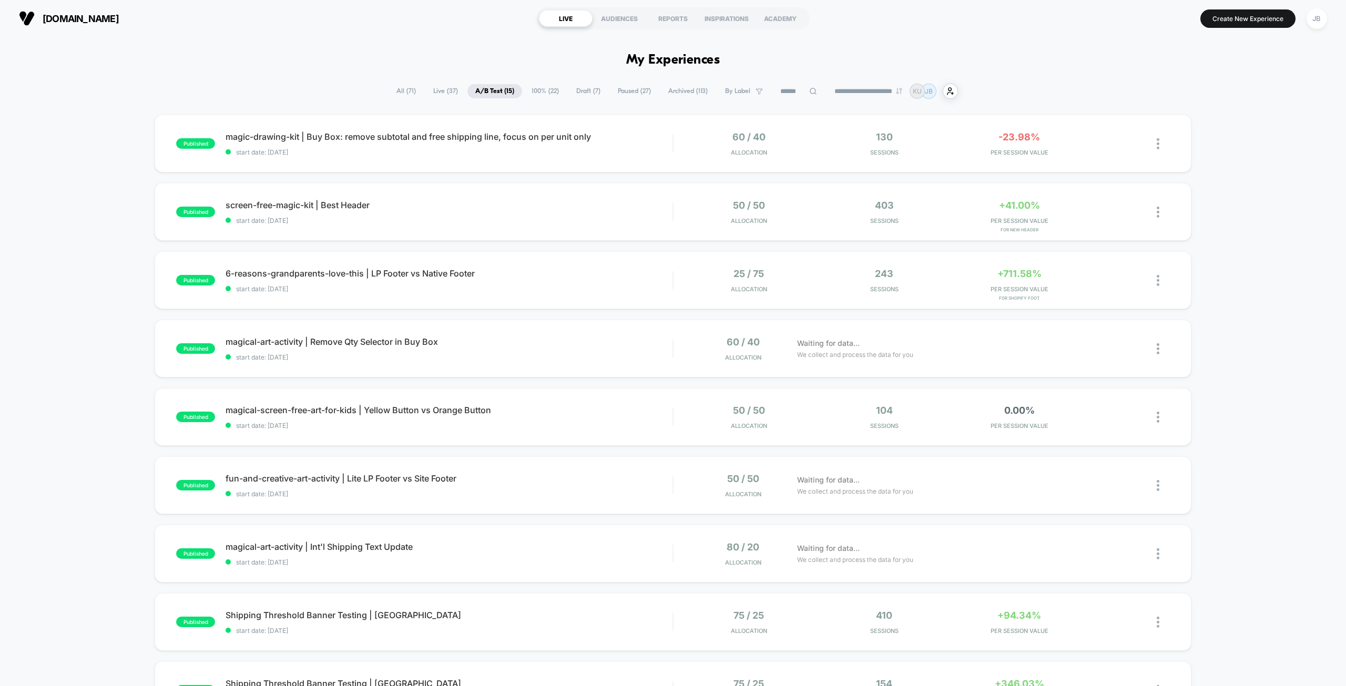
click at [1224, 239] on div "published magic-drawing-kit | Buy Box: remove subtotal and free shipping line, …" at bounding box center [673, 546] width 1346 height 862
click at [1019, 146] on div "-23.98% PER SESSION VALUE" at bounding box center [1019, 143] width 130 height 25
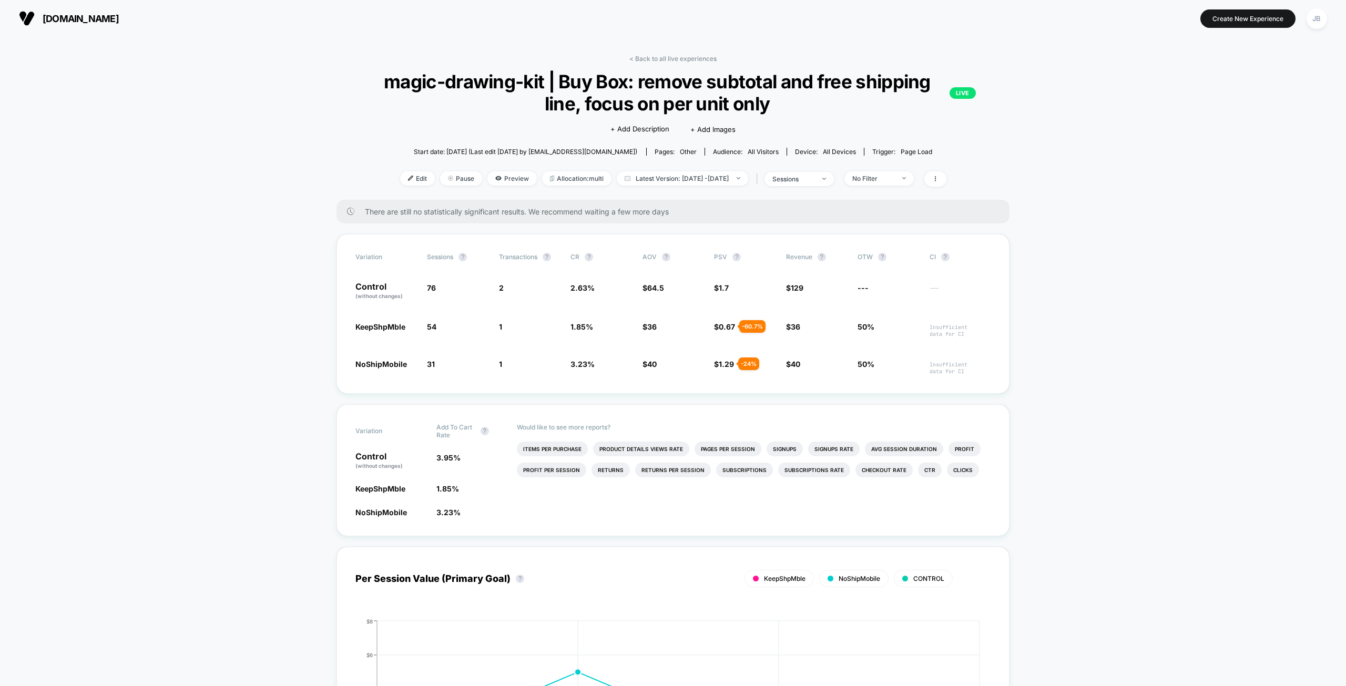
click at [670, 58] on link "< Back to all live experiences" at bounding box center [672, 59] width 87 height 8
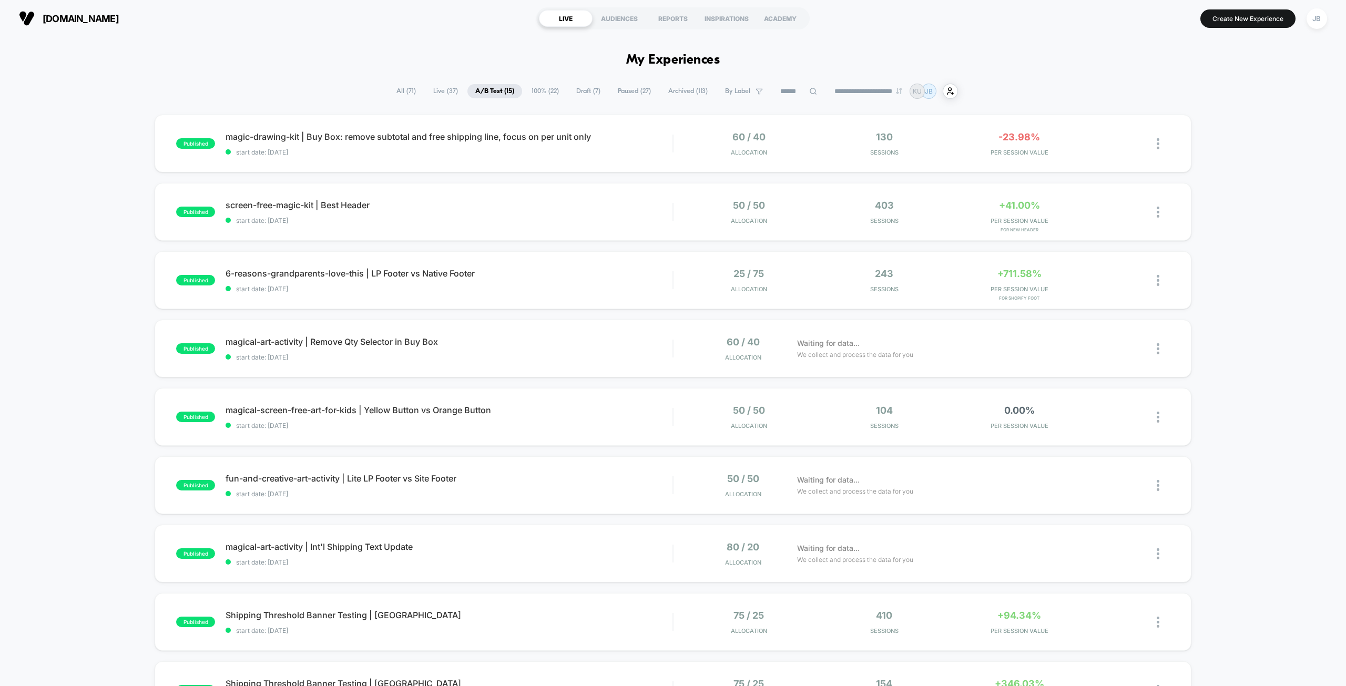
click at [1203, 153] on div "published magic-drawing-kit | Buy Box: remove subtotal and free shipping line, …" at bounding box center [673, 546] width 1346 height 862
click at [1233, 135] on div "published magic-drawing-kit | Buy Box: remove subtotal and free shipping line, …" at bounding box center [673, 546] width 1346 height 862
click at [1273, 165] on div "published magic-drawing-kit | Buy Box: remove subtotal and free shipping line, …" at bounding box center [673, 546] width 1346 height 862
click at [1247, 166] on div "published magic-drawing-kit | Buy Box: remove subtotal and free shipping line, …" at bounding box center [673, 546] width 1346 height 862
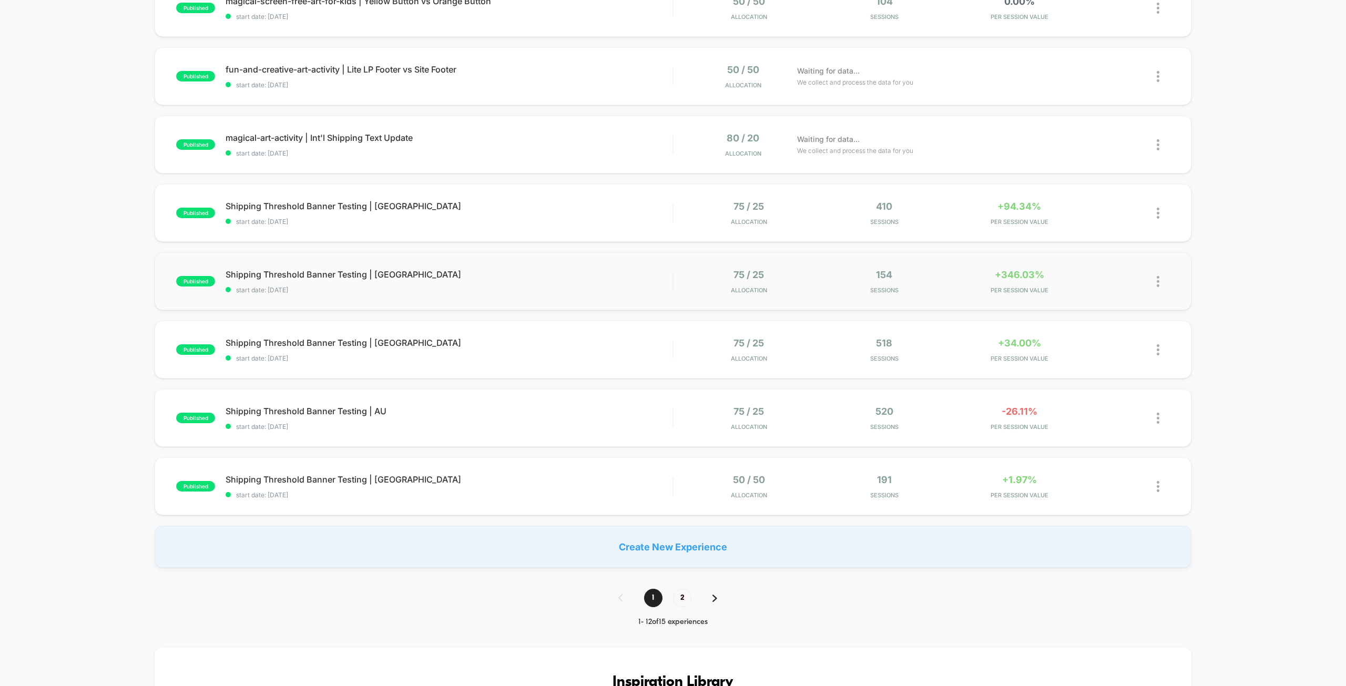
scroll to position [421, 0]
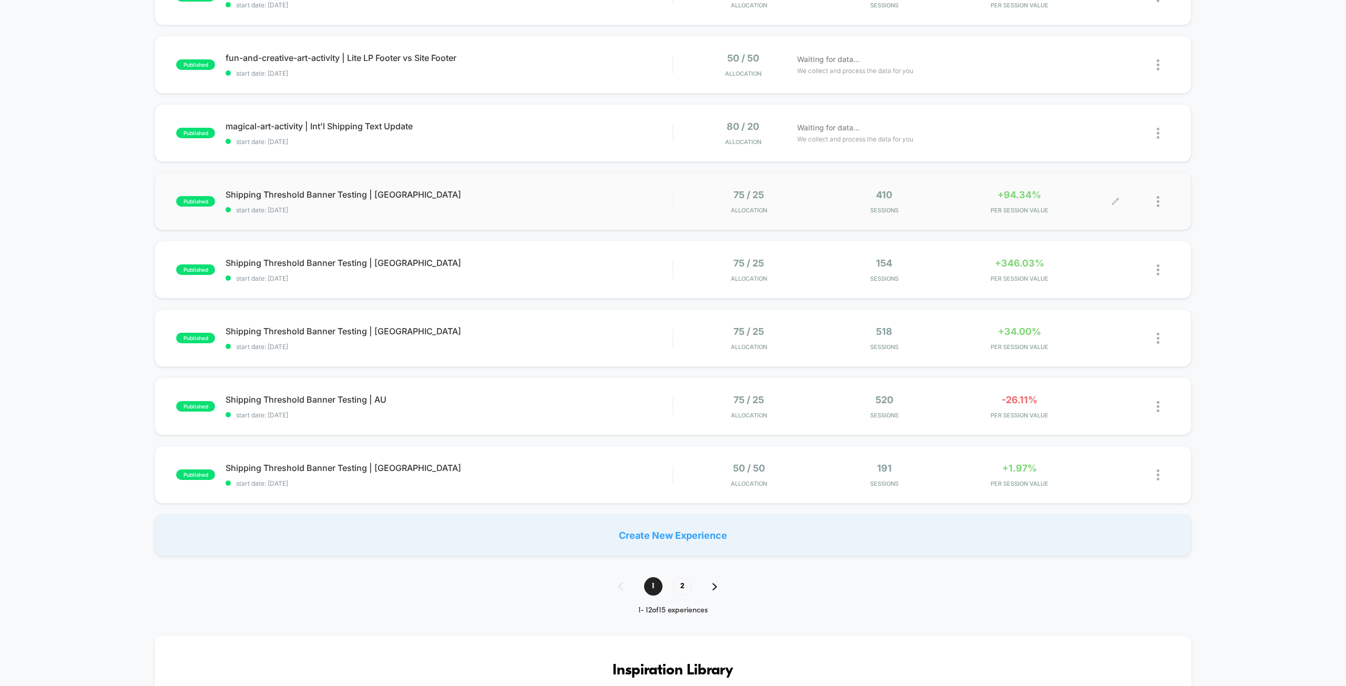
click at [1020, 200] on span "+94.34%" at bounding box center [1019, 194] width 44 height 11
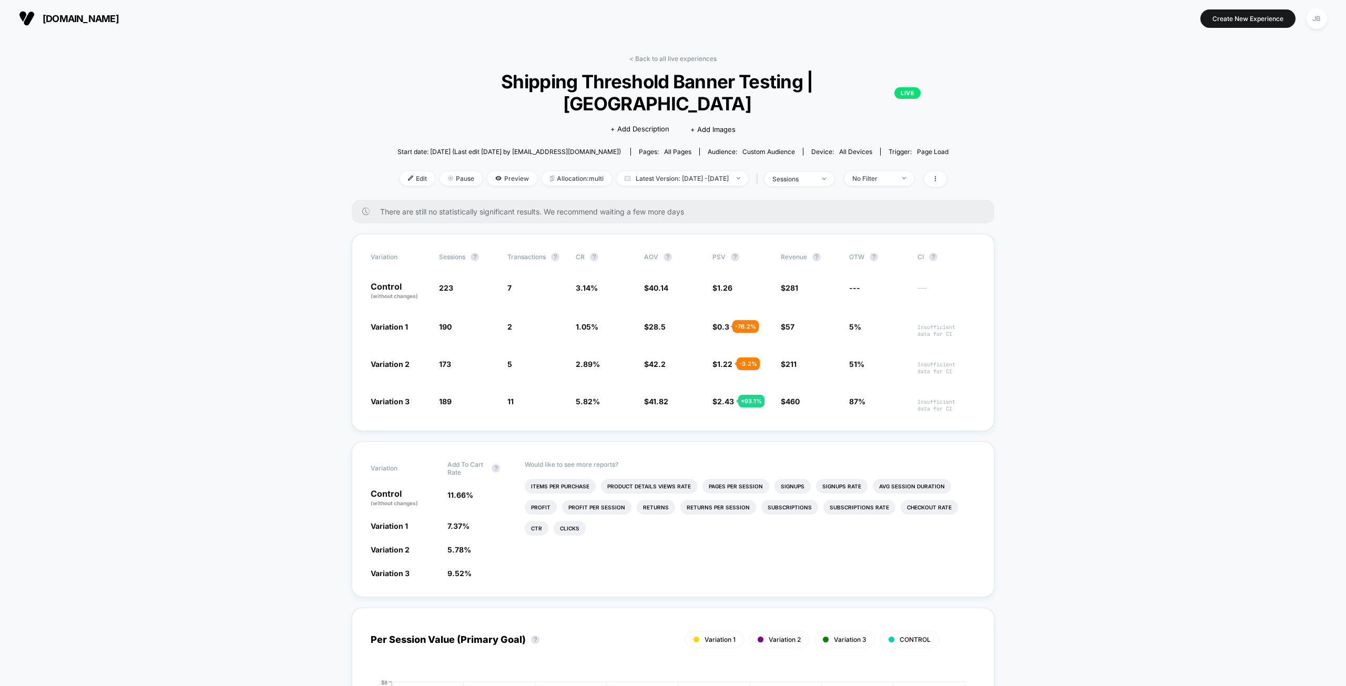
click at [702, 85] on span "Shipping Threshold Banner Testing | UK LIVE" at bounding box center [673, 92] width 496 height 44
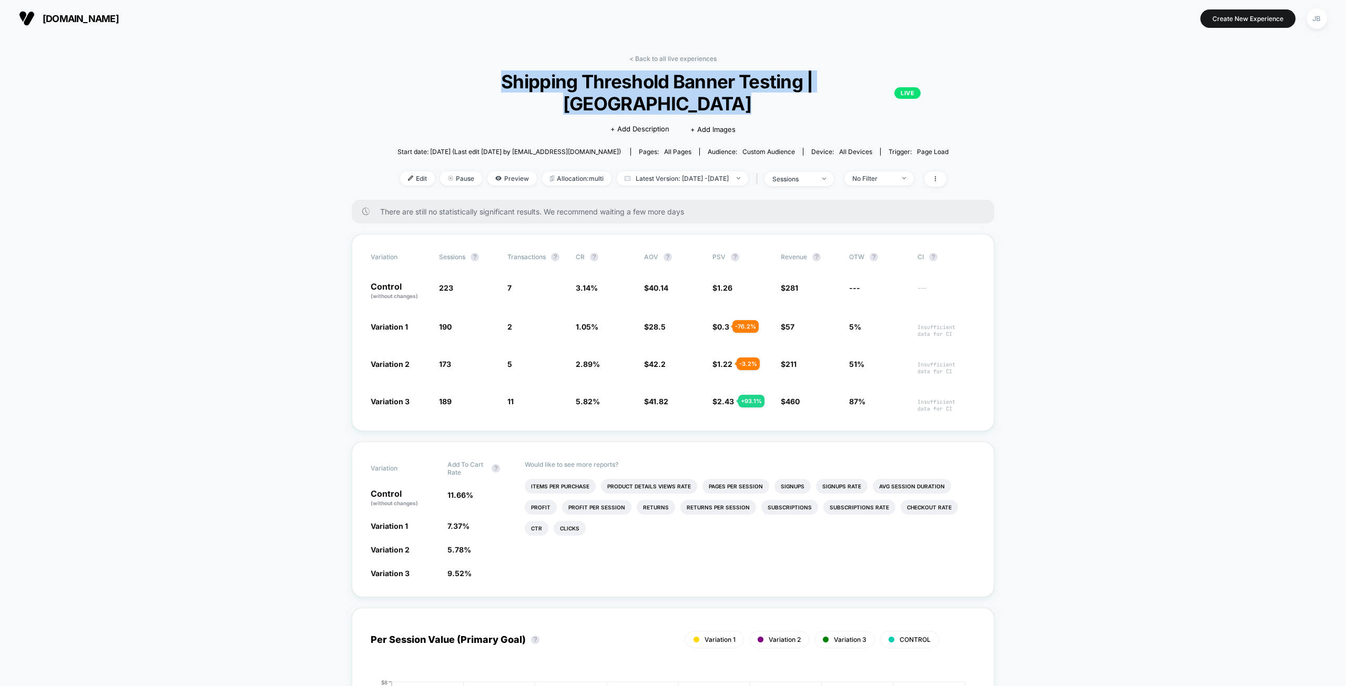
click at [702, 85] on span "Shipping Threshold Banner Testing | UK LIVE" at bounding box center [673, 92] width 496 height 44
copy span "Shipping Threshold Banner Testing | [GEOGRAPHIC_DATA]"
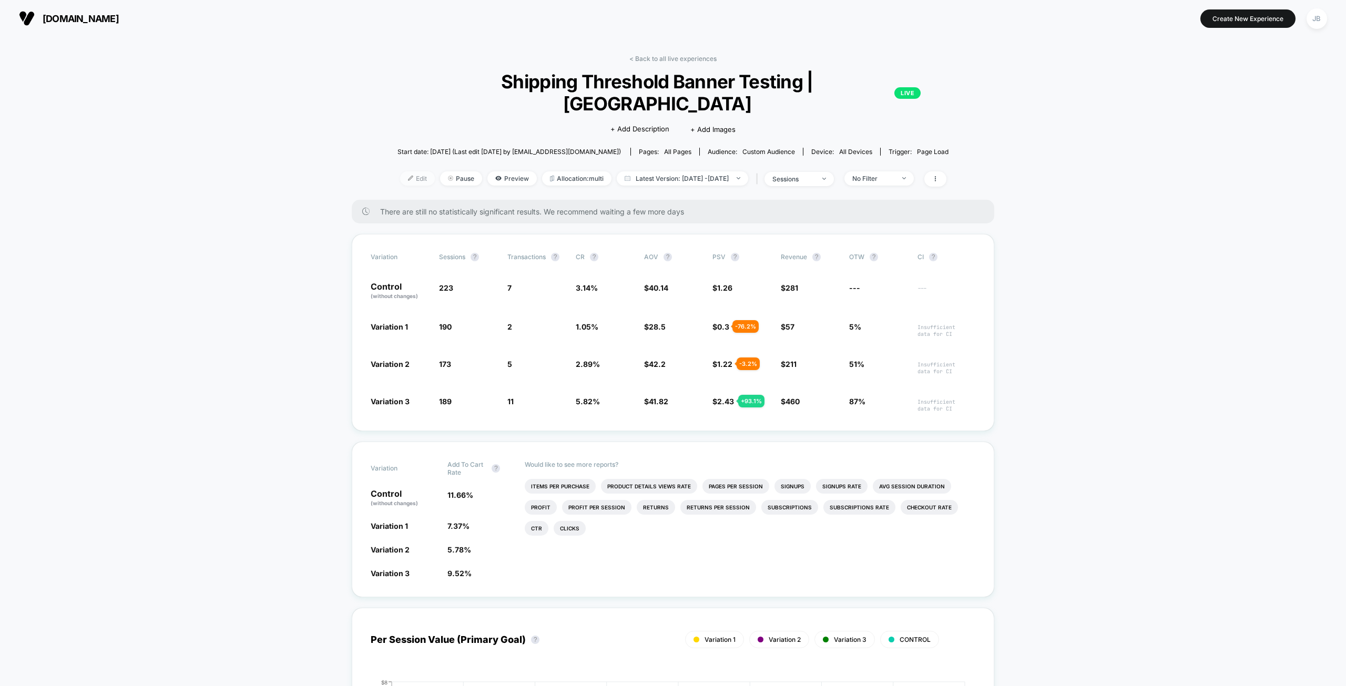
click at [400, 171] on span "Edit" at bounding box center [417, 178] width 35 height 14
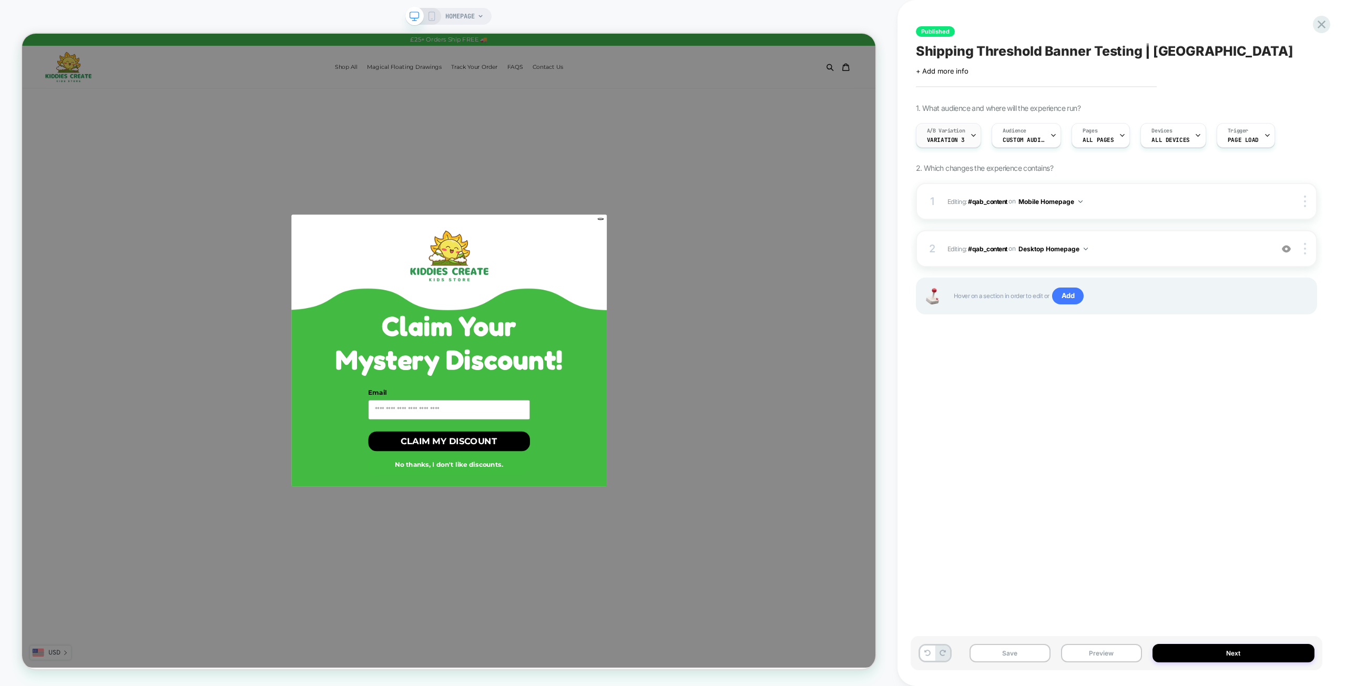
click at [954, 134] on span "A/B Variation" at bounding box center [946, 130] width 38 height 7
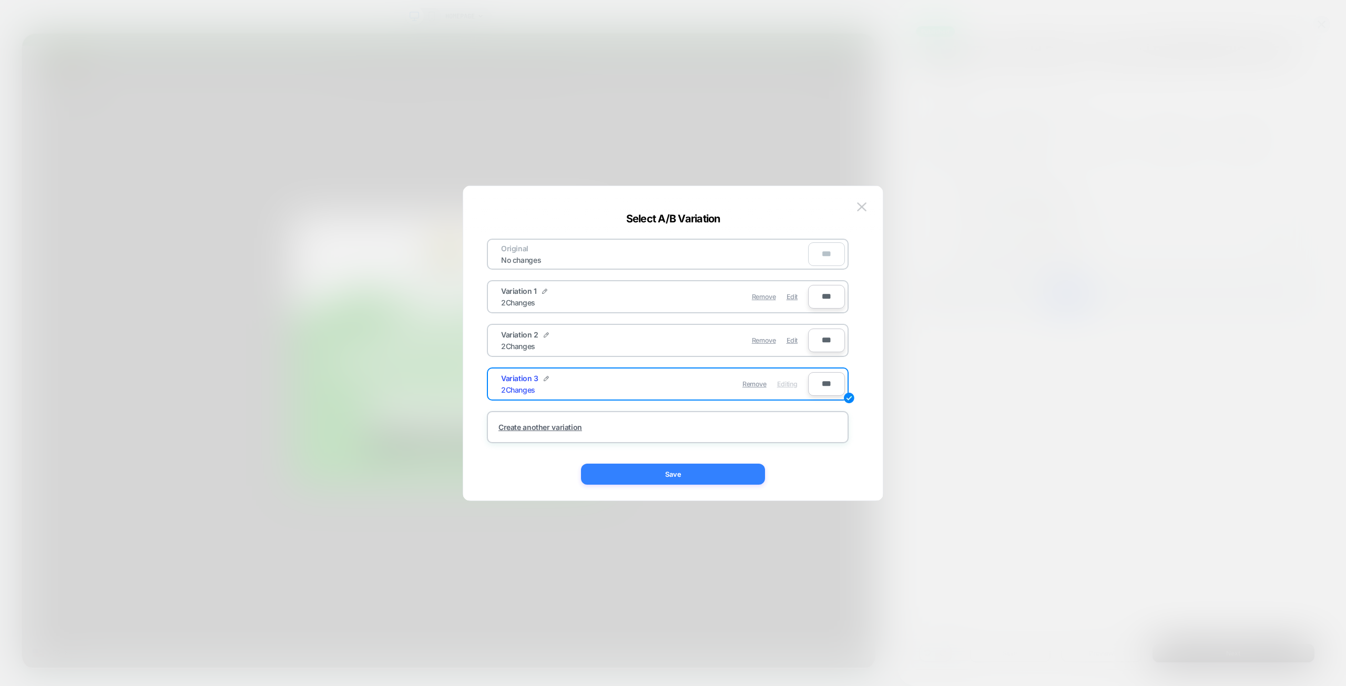
click at [689, 472] on button "Save" at bounding box center [673, 474] width 184 height 21
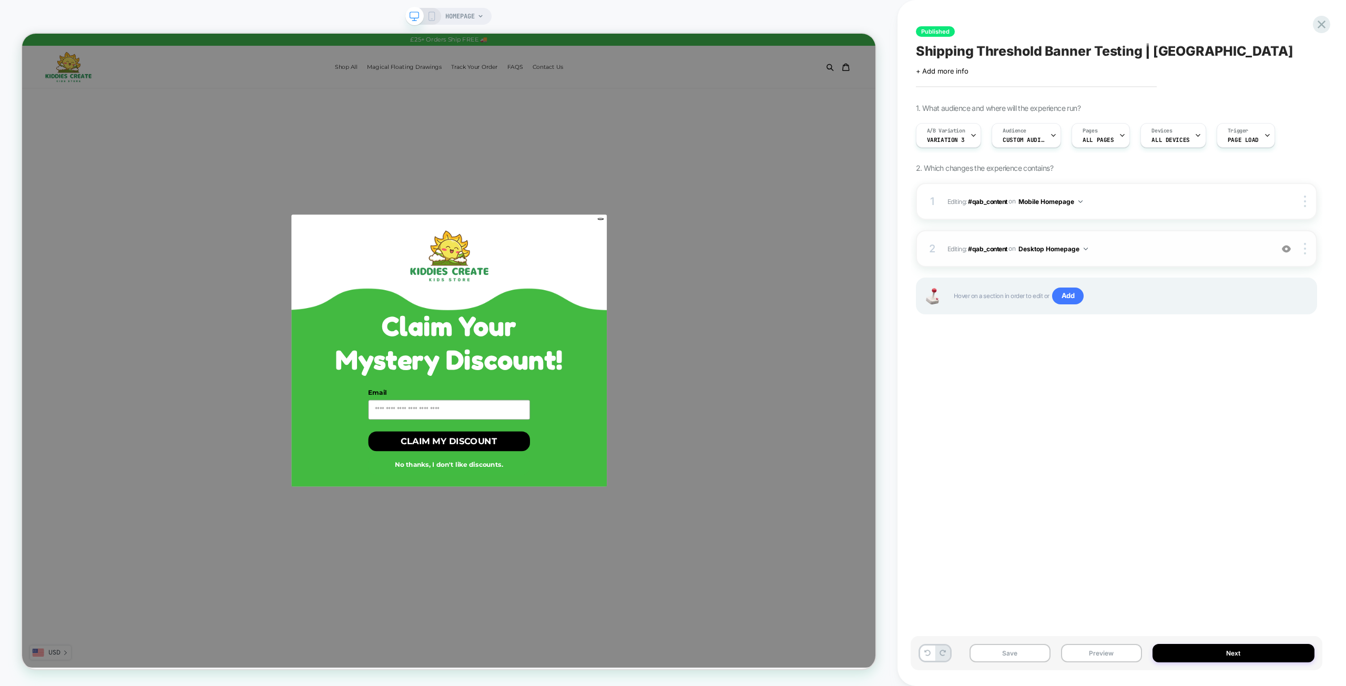
click at [1169, 249] on span "Editing : #qab_content #qab_content on Desktop Homepage" at bounding box center [1107, 248] width 320 height 13
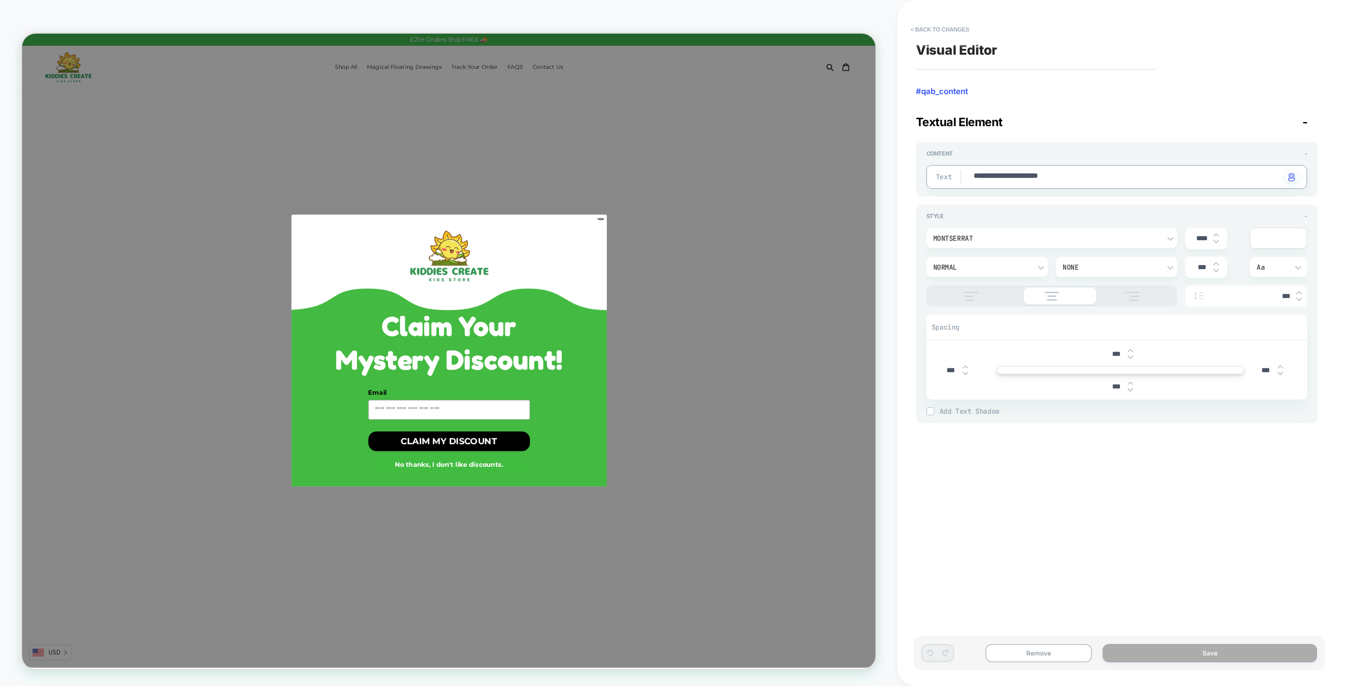
click at [1041, 177] on textarea "**********" at bounding box center [1127, 177] width 309 height 12
drag, startPoint x: 608, startPoint y: 598, endPoint x: 645, endPoint y: 575, distance: 43.2
click at [608, 598] on button "No thanks, I don't like discounts." at bounding box center [592, 609] width 216 height 26
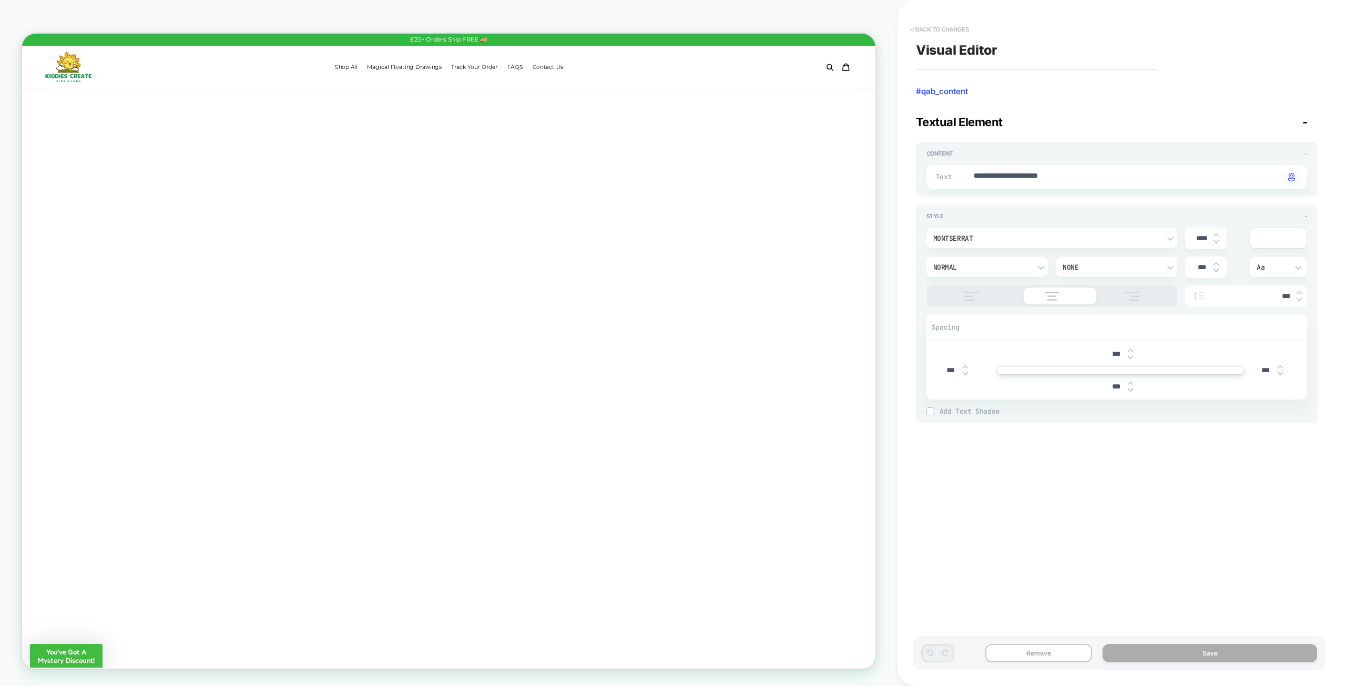
click at [946, 29] on button "< Back to changes" at bounding box center [939, 29] width 69 height 17
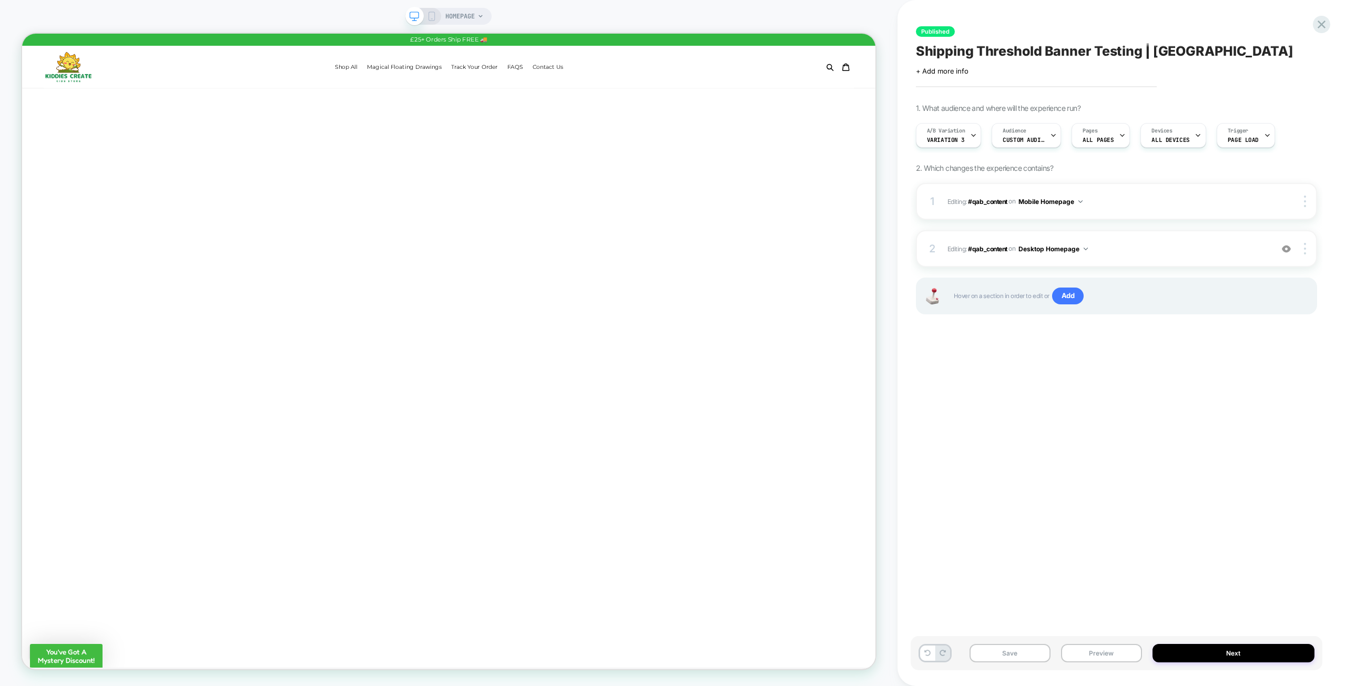
click at [989, 404] on div "Published Shipping Threshold Banner Testing | [GEOGRAPHIC_DATA] Click to edit e…" at bounding box center [1117, 343] width 412 height 665
click at [1320, 23] on icon at bounding box center [1321, 25] width 8 height 8
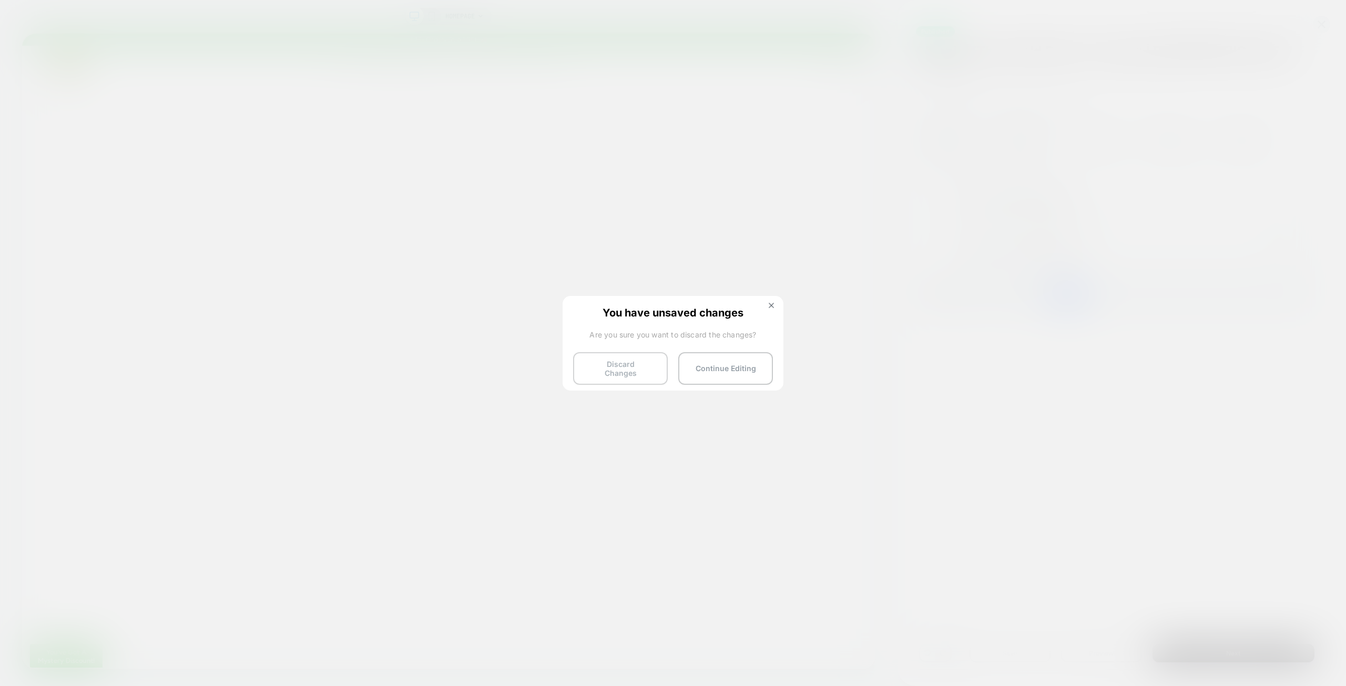
click at [627, 362] on button "Discard Changes" at bounding box center [620, 368] width 95 height 33
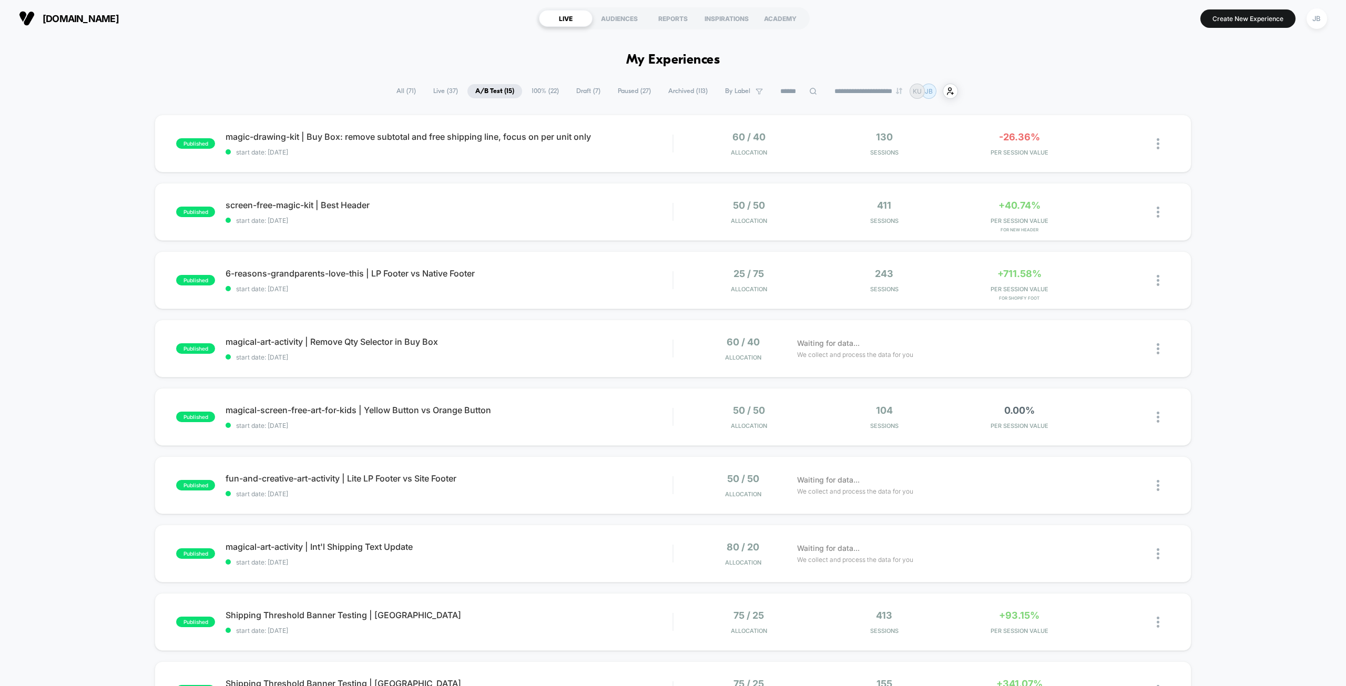
click at [1218, 145] on div "published magic-drawing-kit | Buy Box: remove subtotal and free shipping line, …" at bounding box center [673, 546] width 1346 height 862
click at [1212, 179] on div "published magic-drawing-kit | Buy Box: remove subtotal and free shipping line, …" at bounding box center [673, 546] width 1346 height 862
drag, startPoint x: 1212, startPoint y: 229, endPoint x: 1205, endPoint y: 173, distance: 56.2
click at [1212, 227] on div "published magic-drawing-kit | Buy Box: remove subtotal and free shipping line, …" at bounding box center [673, 546] width 1346 height 862
click at [1205, 171] on div "published magic-drawing-kit | Buy Box: remove subtotal and free shipping line, …" at bounding box center [673, 546] width 1346 height 862
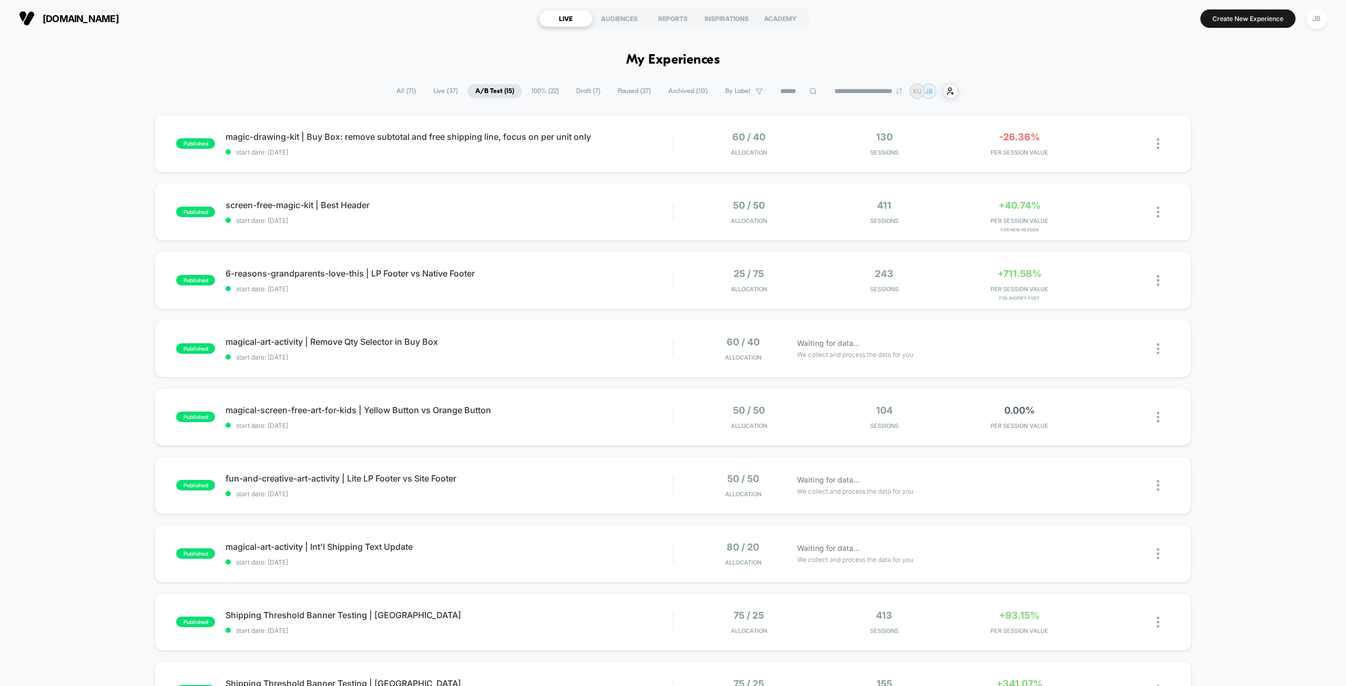
click at [1208, 135] on div "published magic-drawing-kit | Buy Box: remove subtotal and free shipping line, …" at bounding box center [673, 546] width 1346 height 862
click at [1206, 179] on div "published magic-drawing-kit | Buy Box: remove subtotal and free shipping line, …" at bounding box center [673, 546] width 1346 height 862
click at [1211, 136] on div "published magic-drawing-kit | Buy Box: remove subtotal and free shipping line, …" at bounding box center [673, 546] width 1346 height 862
click at [1221, 159] on div "published magic-drawing-kit | Buy Box: remove subtotal and free shipping line, …" at bounding box center [673, 546] width 1346 height 862
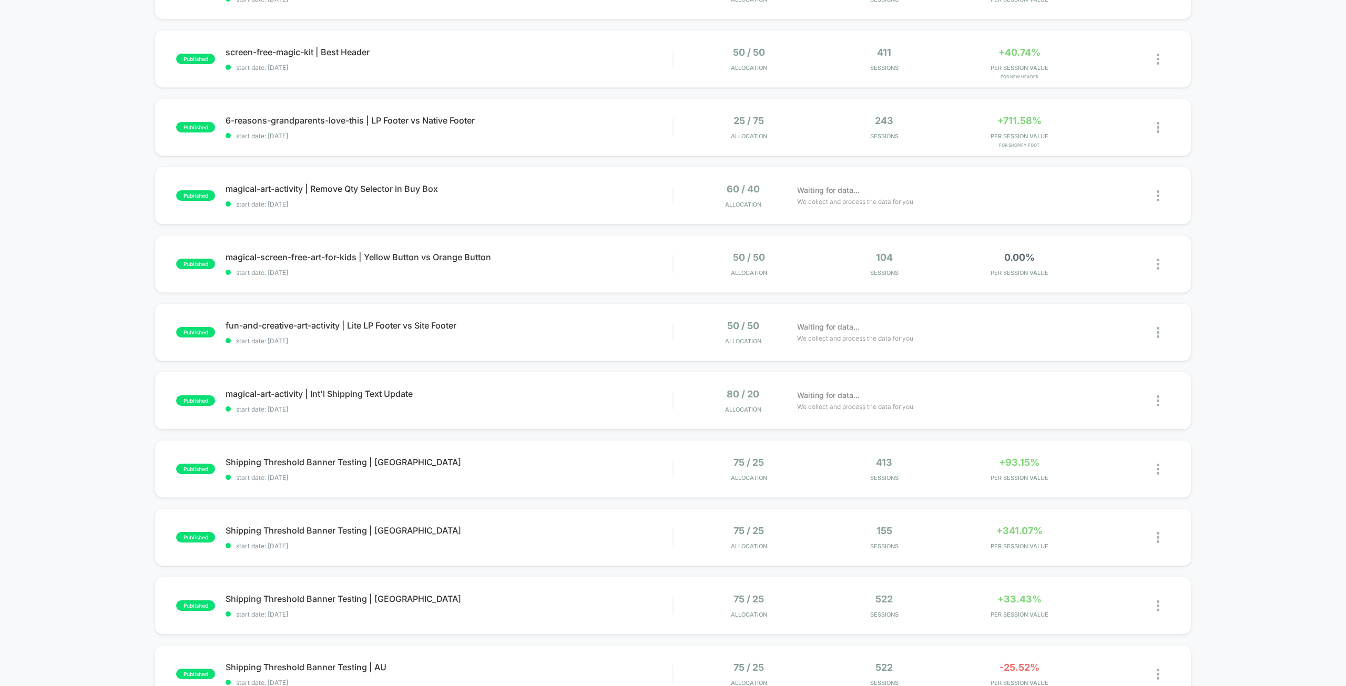
scroll to position [315, 0]
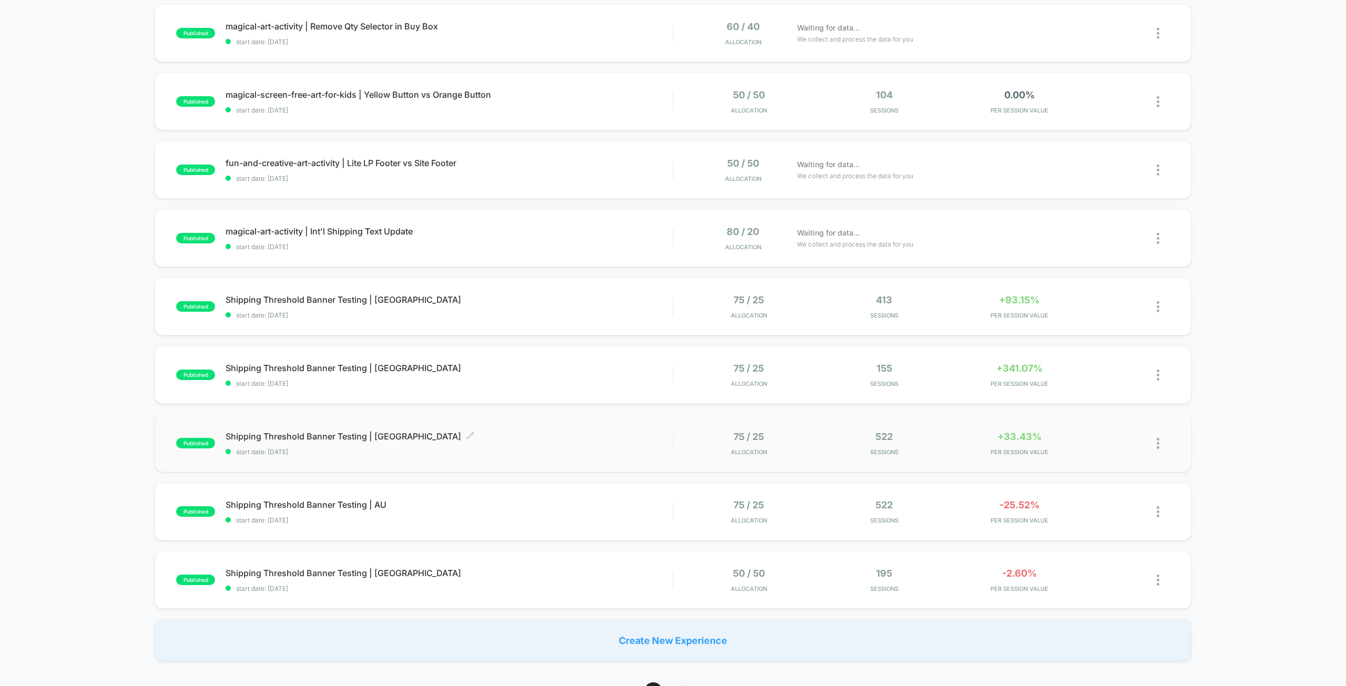
click at [353, 435] on span "Shipping Threshold Banner Testing | CA Click to edit experience details" at bounding box center [449, 436] width 447 height 11
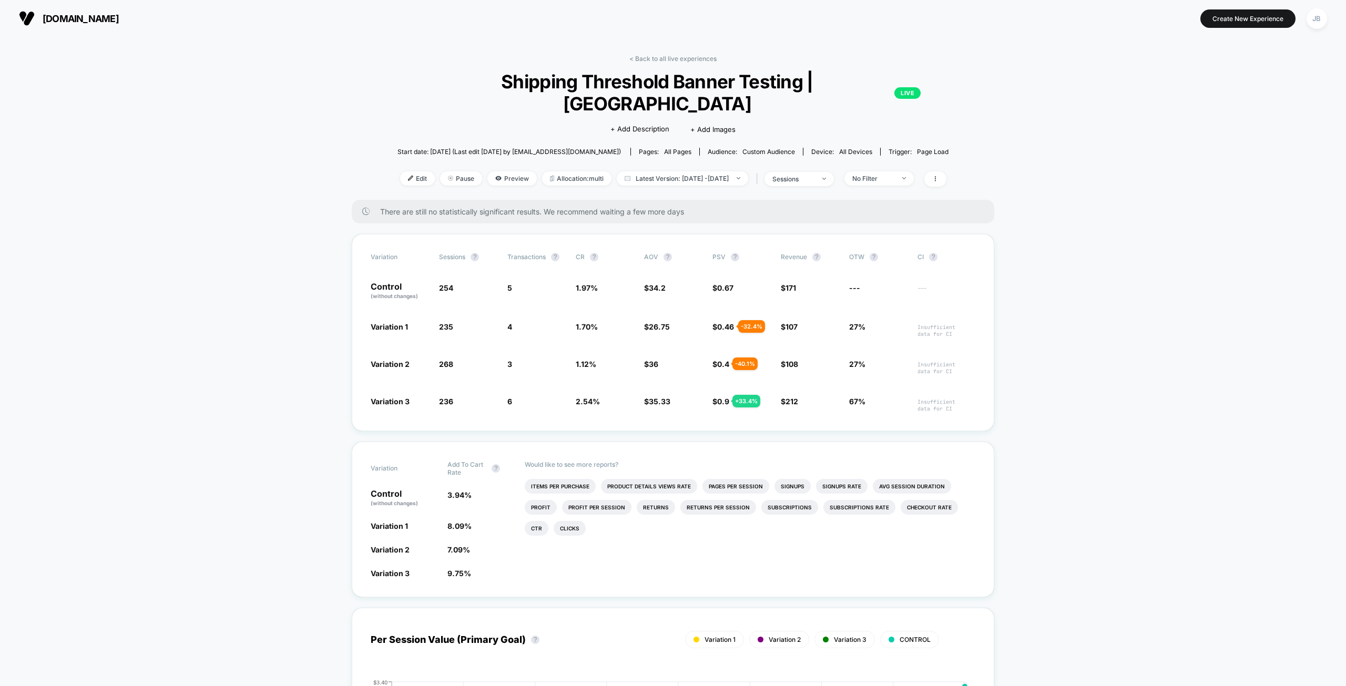
click at [713, 80] on span "Shipping Threshold Banner Testing | CA LIVE" at bounding box center [673, 92] width 496 height 44
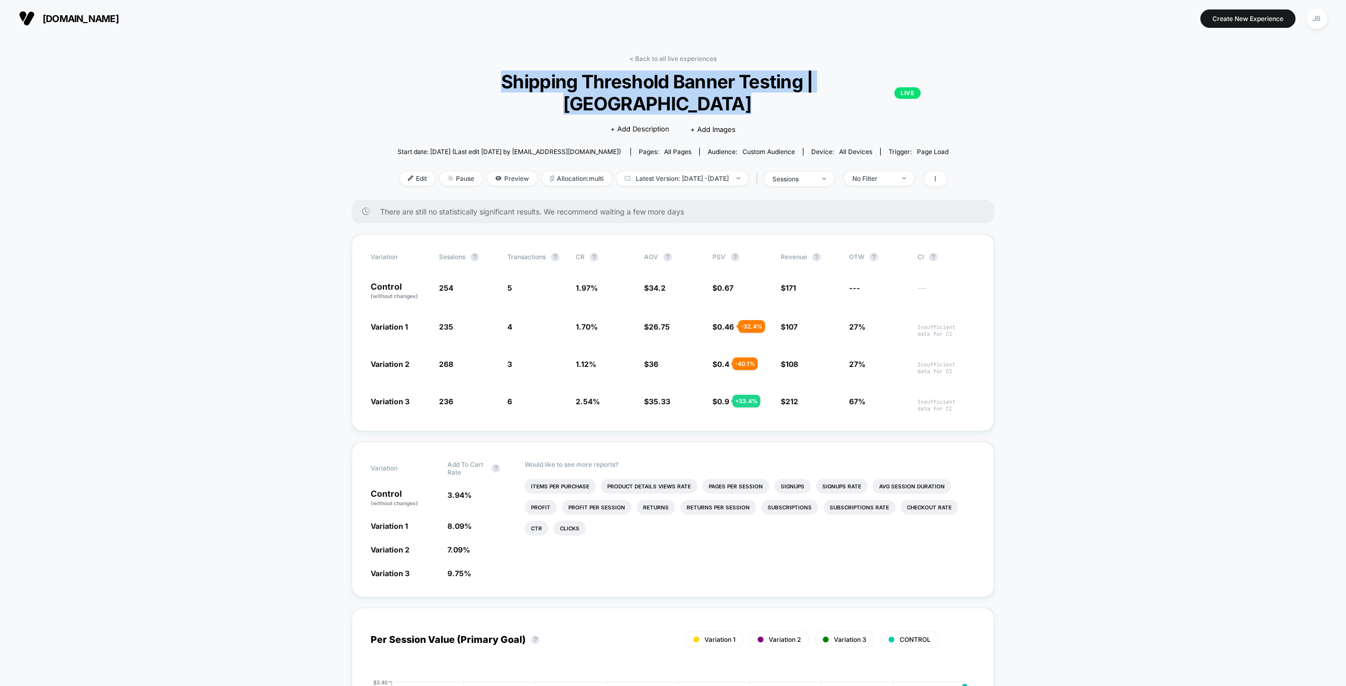
click at [713, 80] on span "Shipping Threshold Banner Testing | CA LIVE" at bounding box center [673, 92] width 496 height 44
copy span "Shipping Threshold Banner Testing | [GEOGRAPHIC_DATA]"
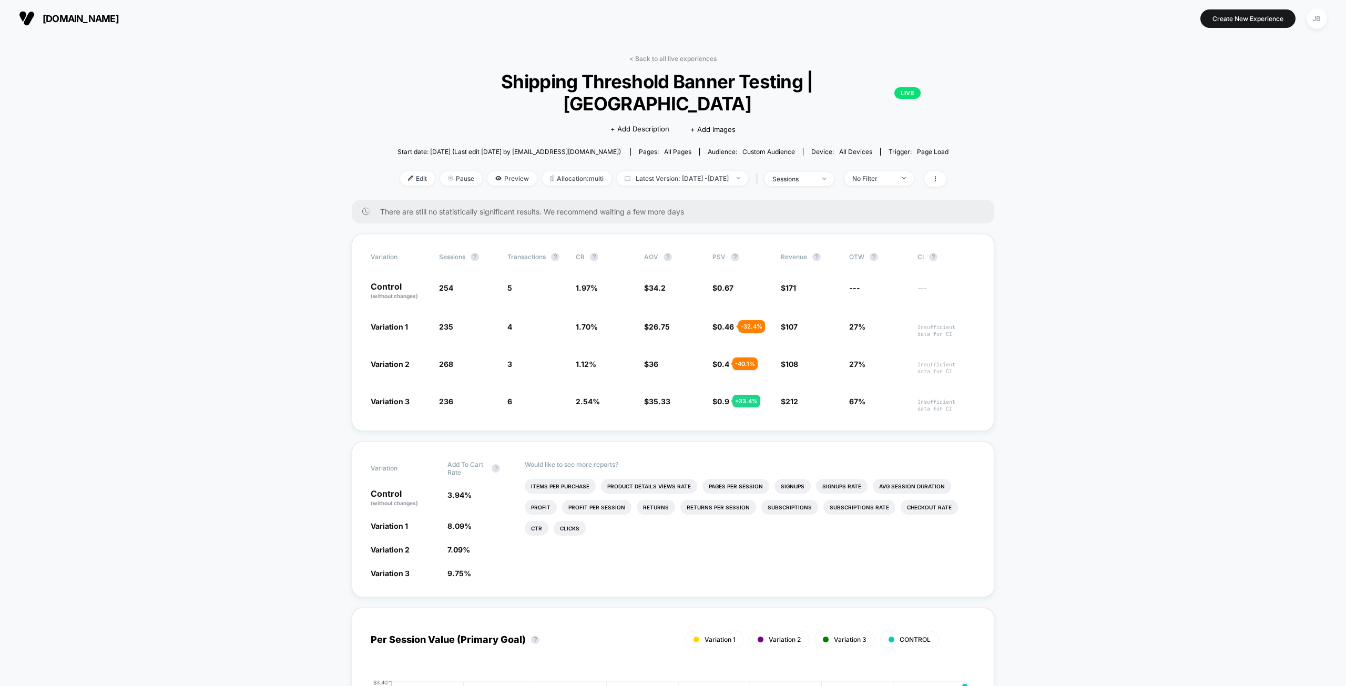
click at [400, 171] on span "Edit" at bounding box center [417, 178] width 35 height 14
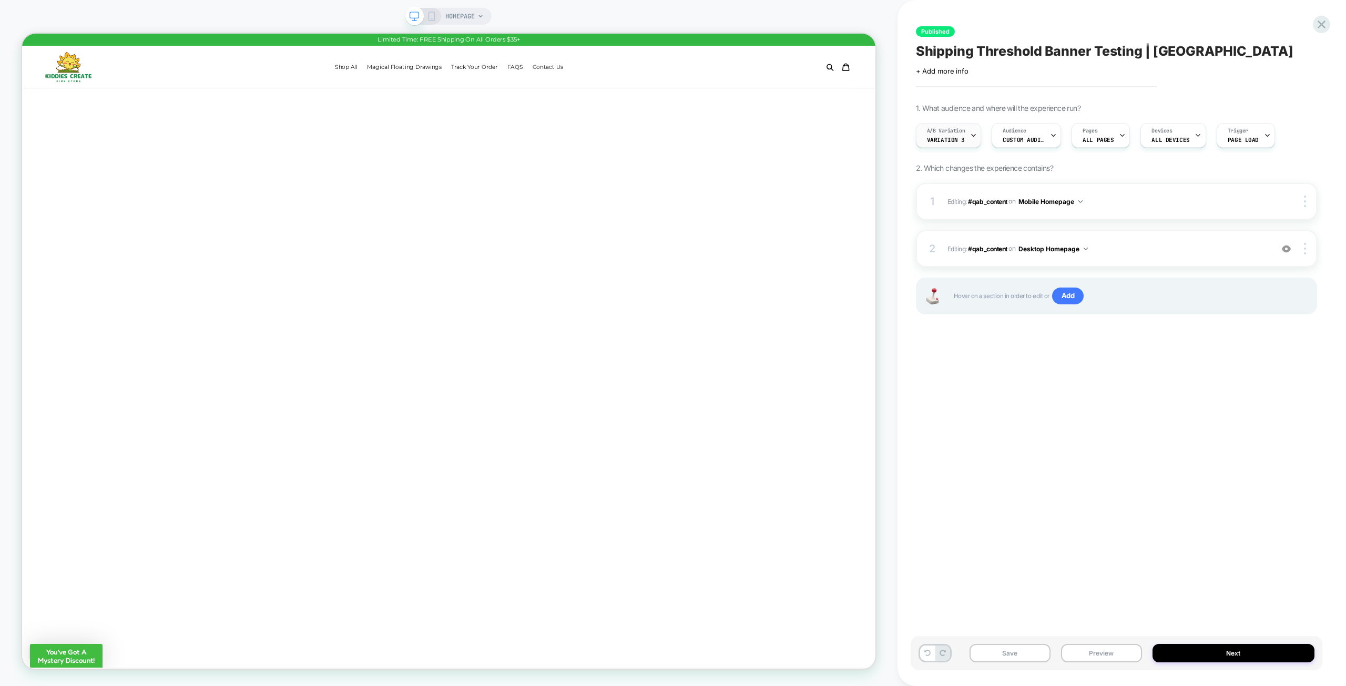
click at [950, 139] on span "Variation 3" at bounding box center [946, 139] width 38 height 7
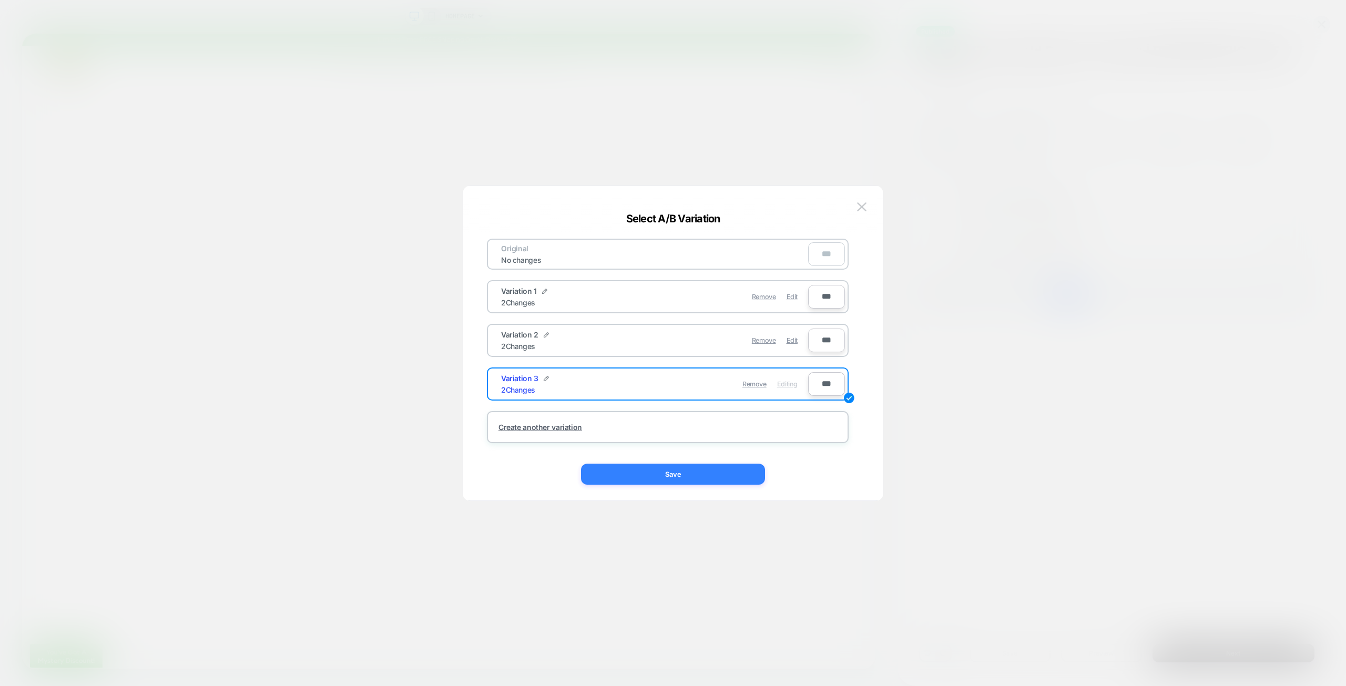
click at [728, 474] on button "Save" at bounding box center [673, 474] width 184 height 21
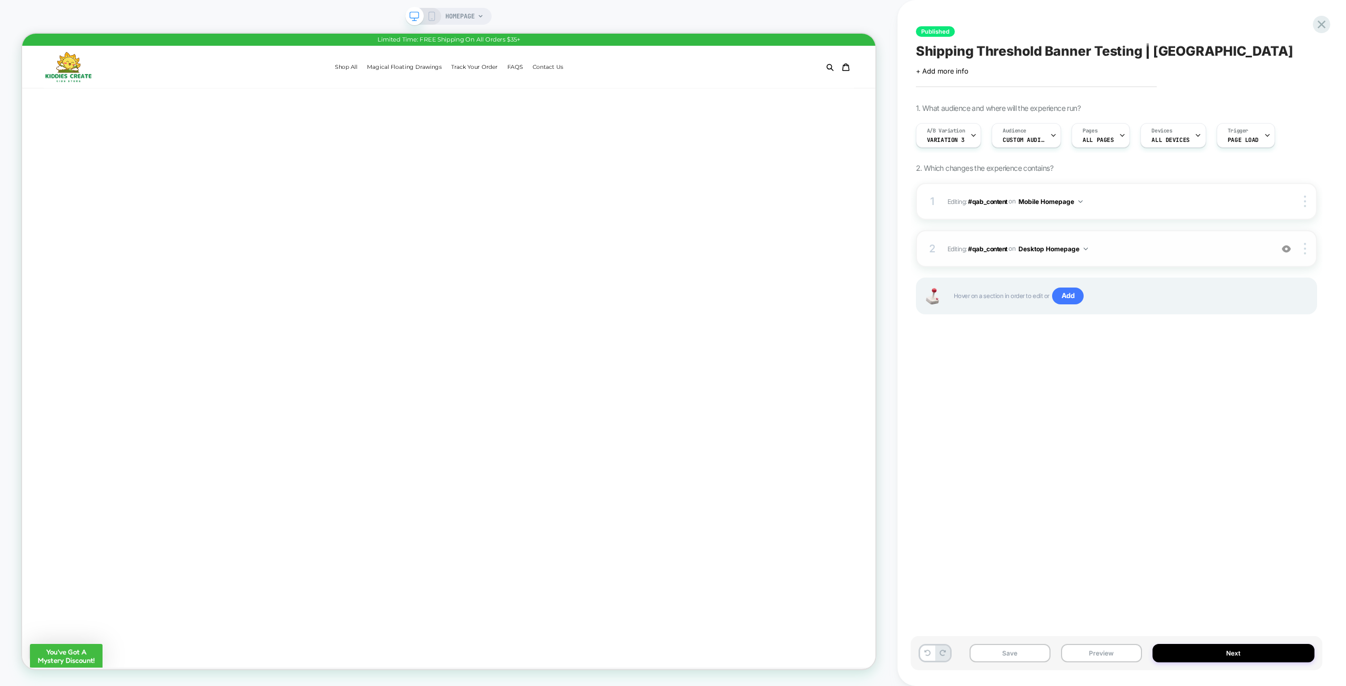
click at [1218, 254] on span "Editing : #qab_content #qab_content on Desktop Homepage" at bounding box center [1107, 248] width 320 height 13
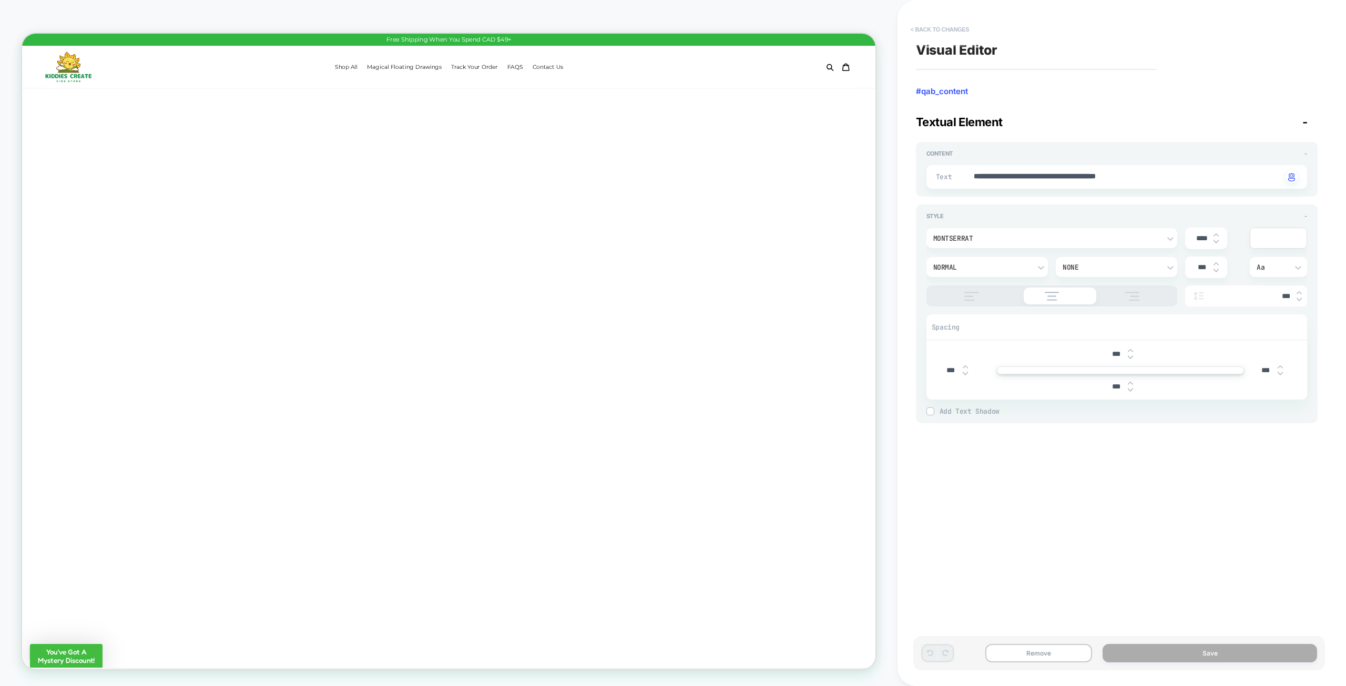
click at [953, 29] on button "< Back to changes" at bounding box center [939, 29] width 69 height 17
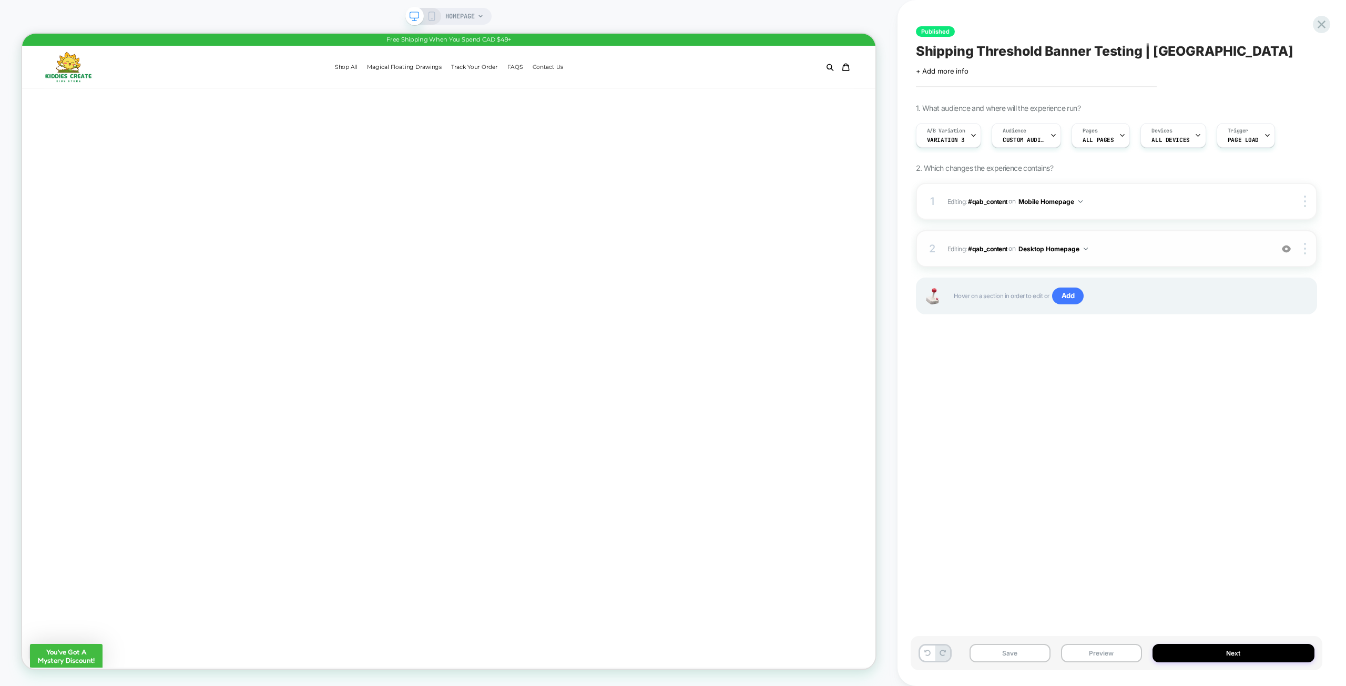
click at [1144, 252] on span "Editing : #qab_content #qab_content on Desktop Homepage" at bounding box center [1107, 248] width 320 height 13
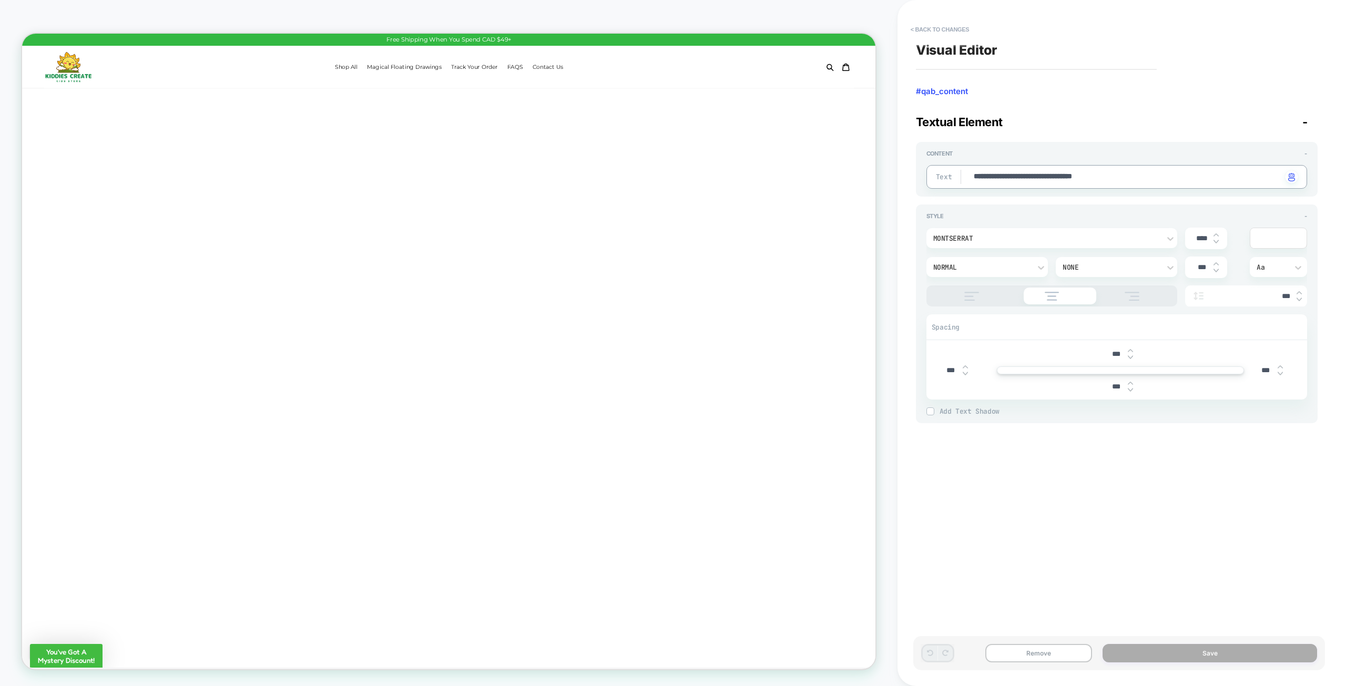
click at [1056, 176] on textarea "**********" at bounding box center [1127, 177] width 309 height 12
click at [929, 26] on button "< Back to changes" at bounding box center [939, 29] width 69 height 17
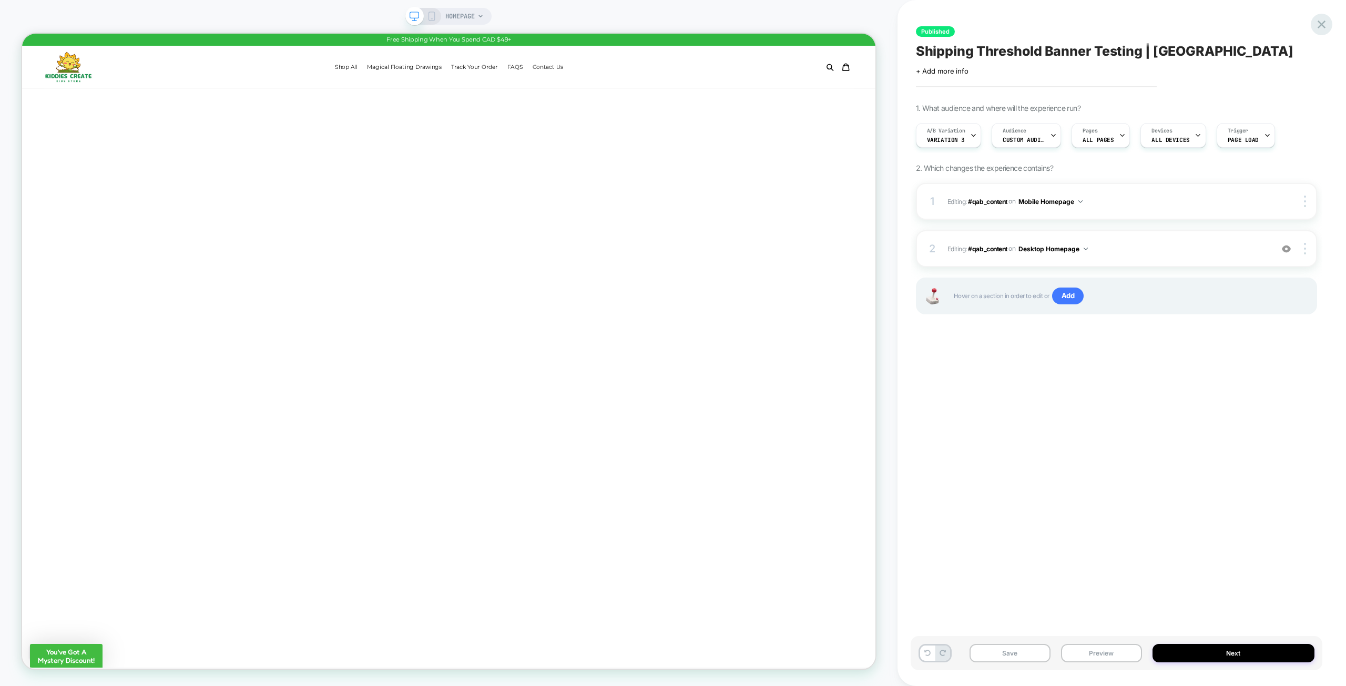
click at [1320, 24] on icon at bounding box center [1321, 25] width 8 height 8
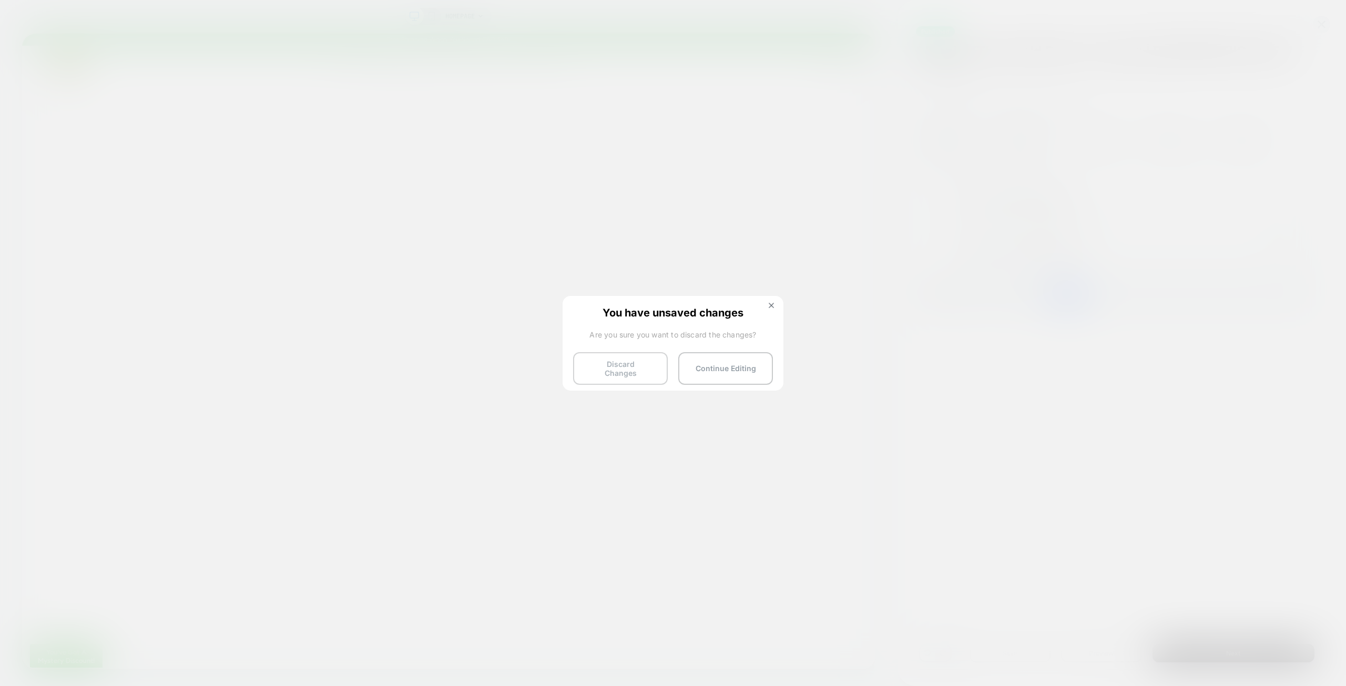
click at [620, 364] on button "Discard Changes" at bounding box center [620, 368] width 95 height 33
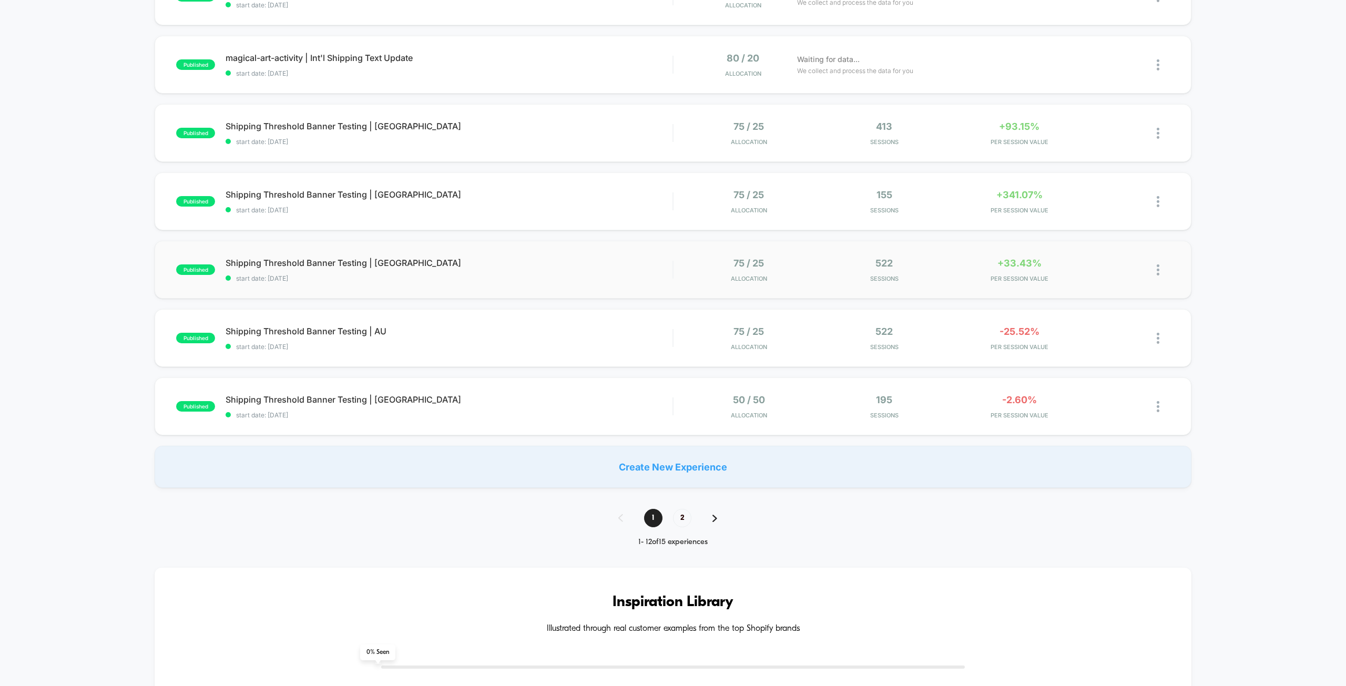
scroll to position [473, 0]
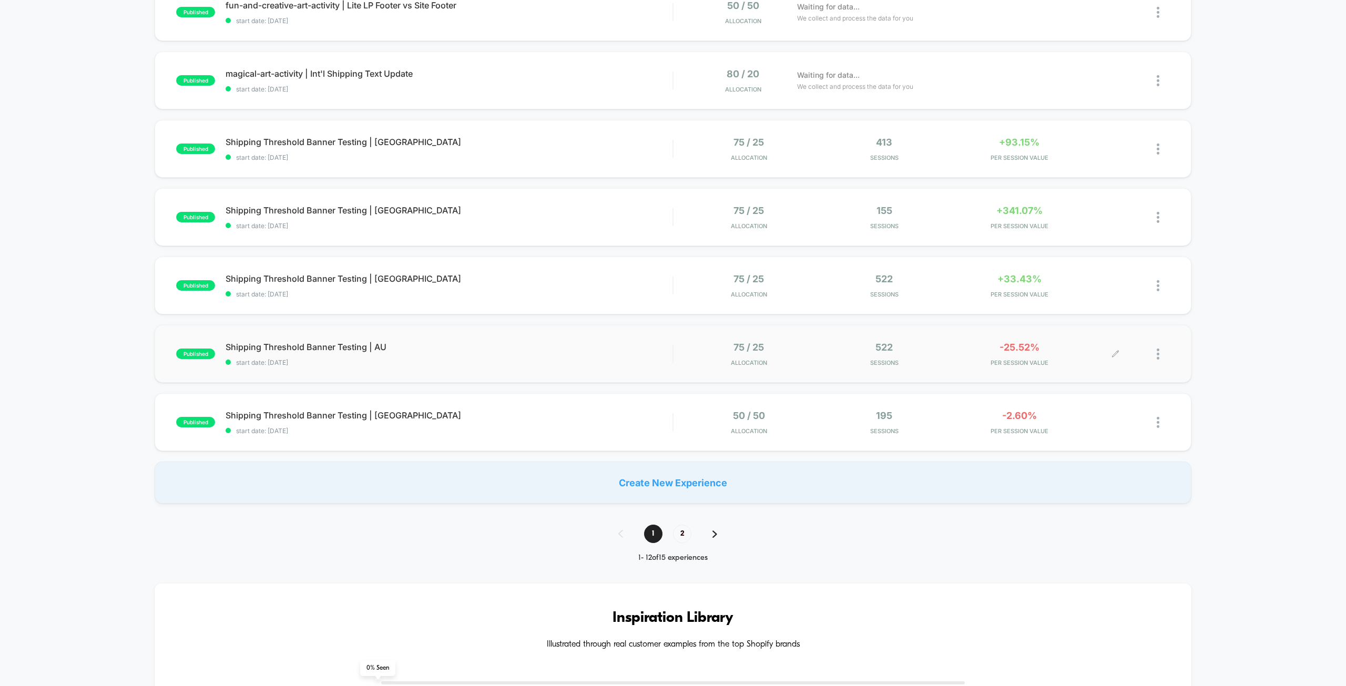
click at [1016, 356] on div "-25.52% PER SESSION VALUE" at bounding box center [1019, 354] width 130 height 25
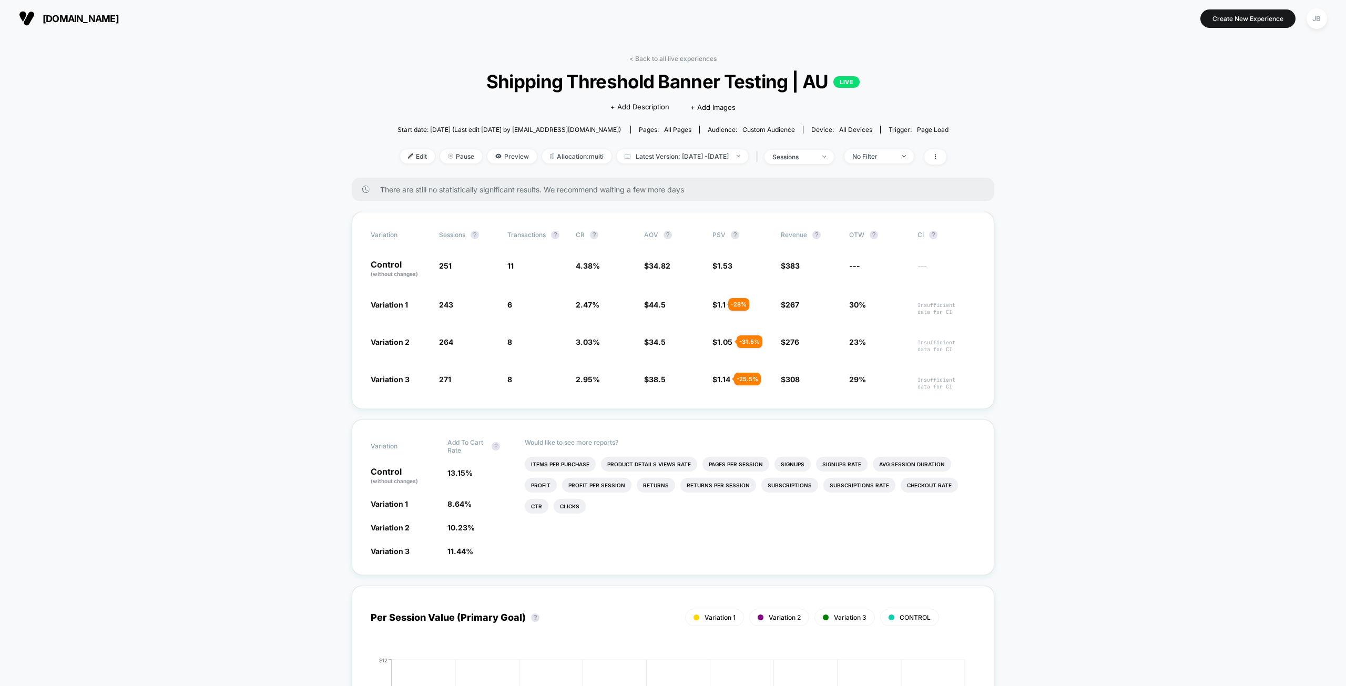
click at [635, 88] on span "Shipping Threshold Banner Testing | AU LIVE" at bounding box center [673, 81] width 496 height 22
copy span "Shipping Threshold Banner Testing | AU"
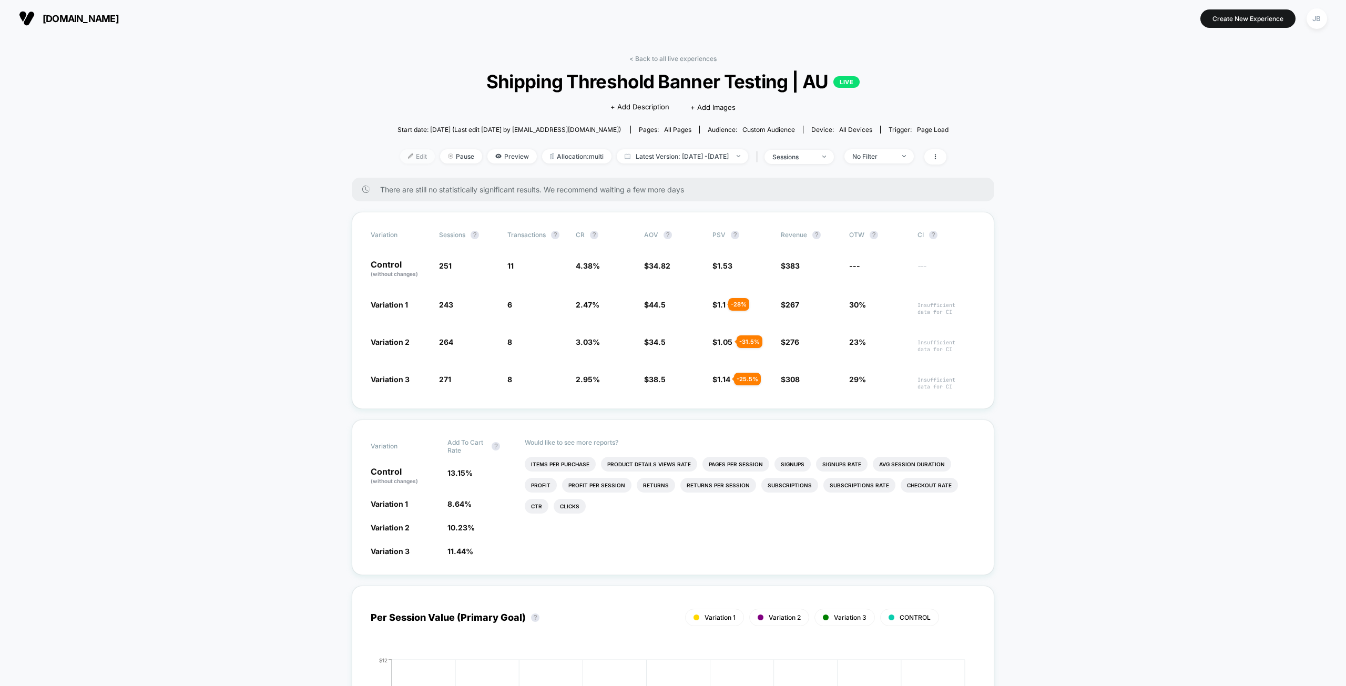
click at [400, 156] on span "Edit" at bounding box center [417, 156] width 35 height 14
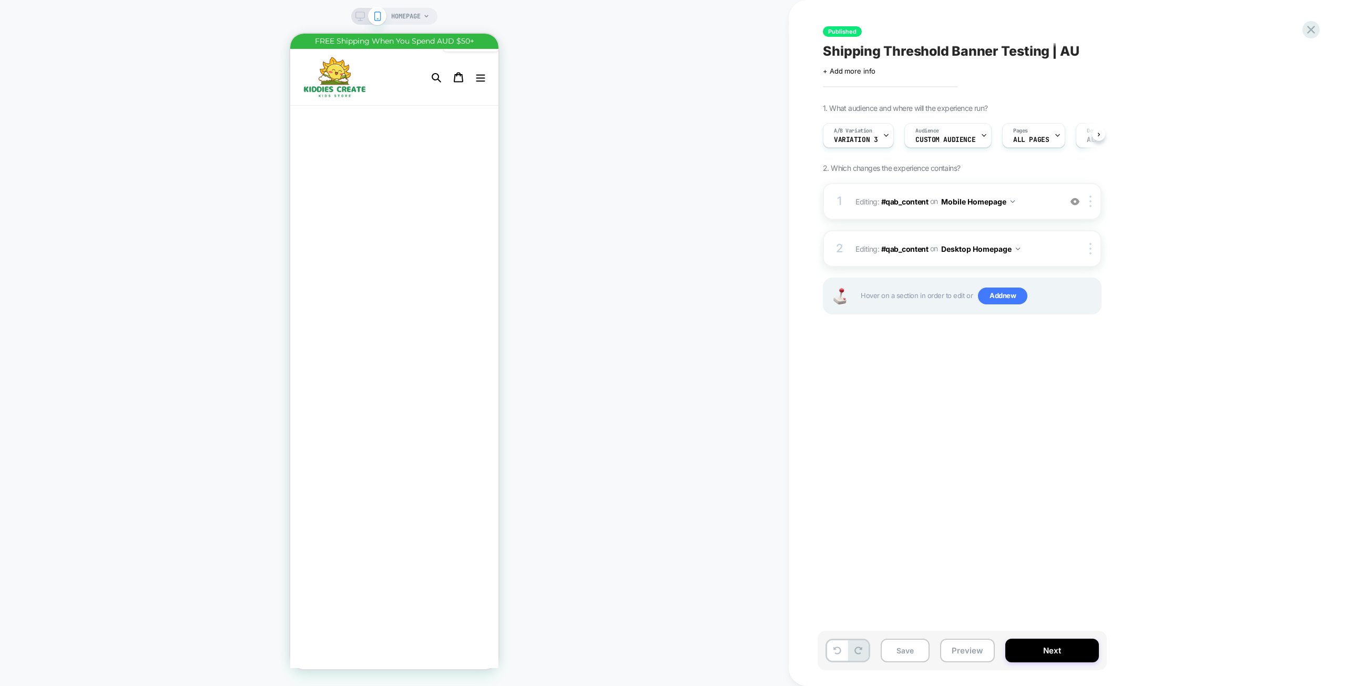
scroll to position [0, 1]
click at [1029, 199] on span "Editing : #qab_content #qab_content on Mobile Homepage" at bounding box center [955, 201] width 200 height 15
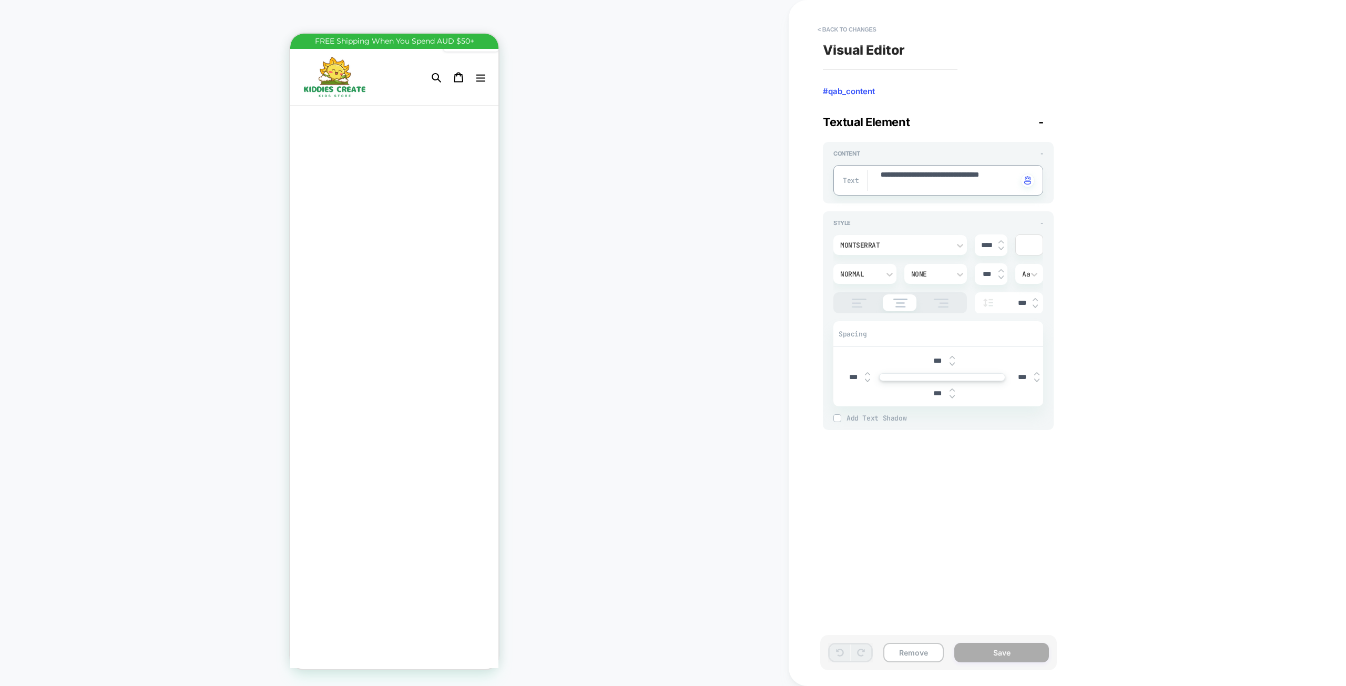
click at [909, 184] on textarea "**********" at bounding box center [949, 180] width 138 height 21
type textarea "*"
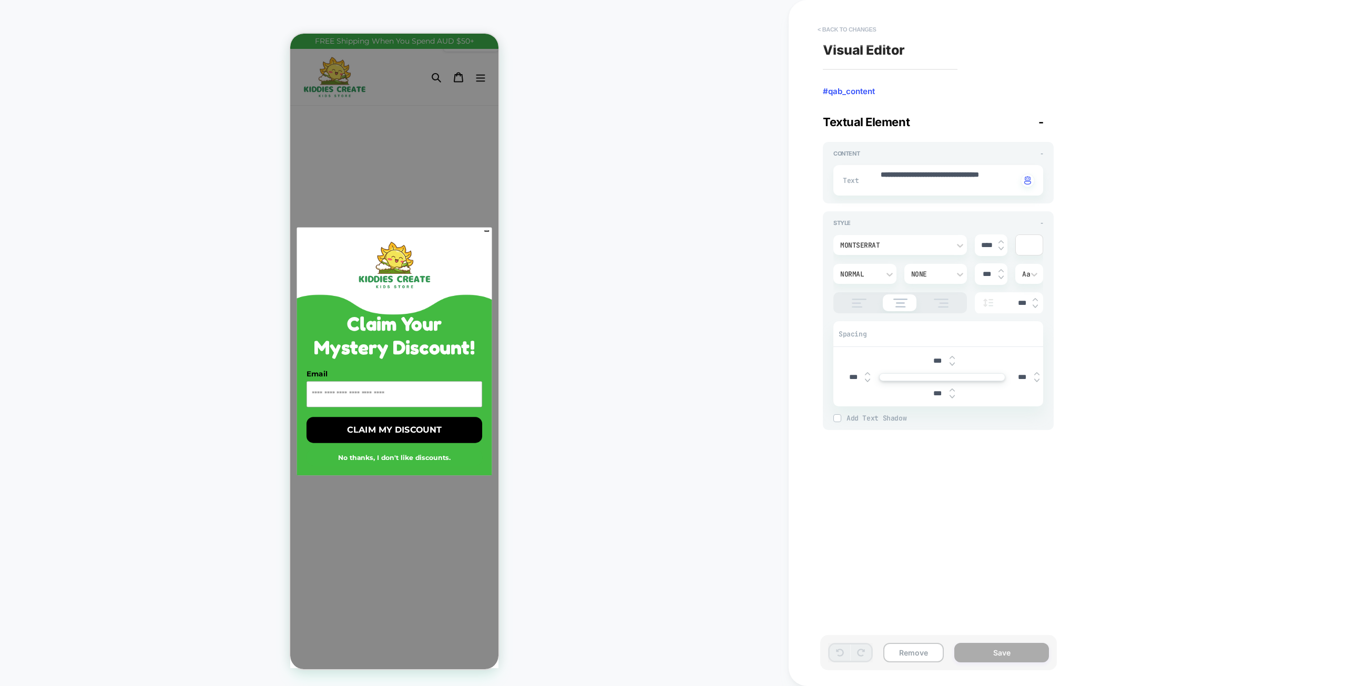
click at [850, 25] on button "< Back to changes" at bounding box center [846, 29] width 69 height 17
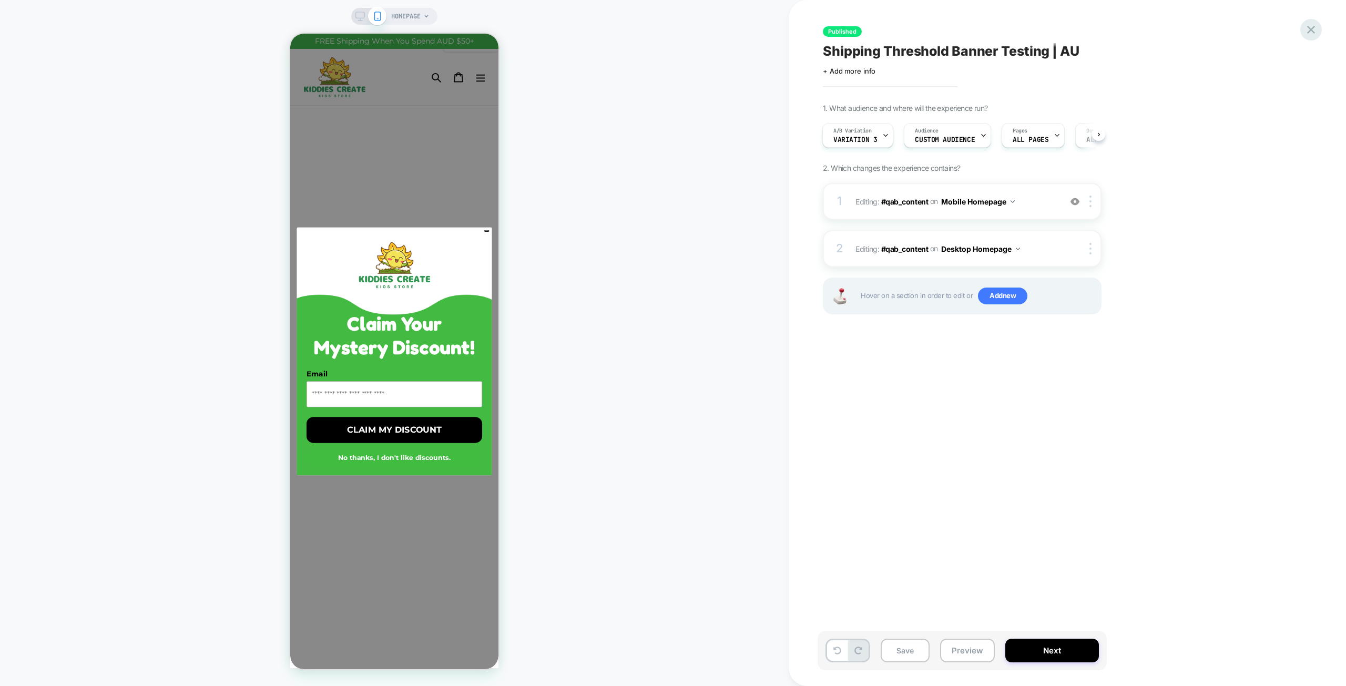
click at [1312, 25] on icon at bounding box center [1311, 30] width 14 height 14
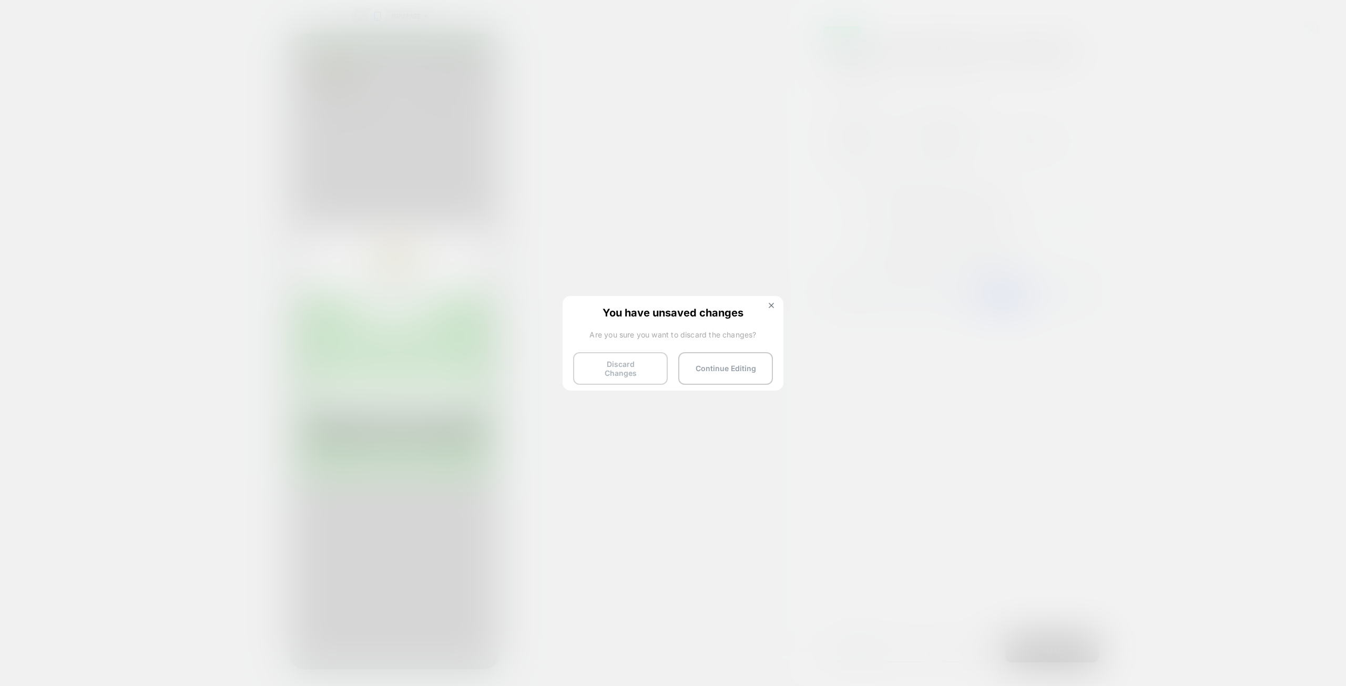
click at [626, 364] on button "Discard Changes" at bounding box center [620, 368] width 95 height 33
